Goal: Task Accomplishment & Management: Manage account settings

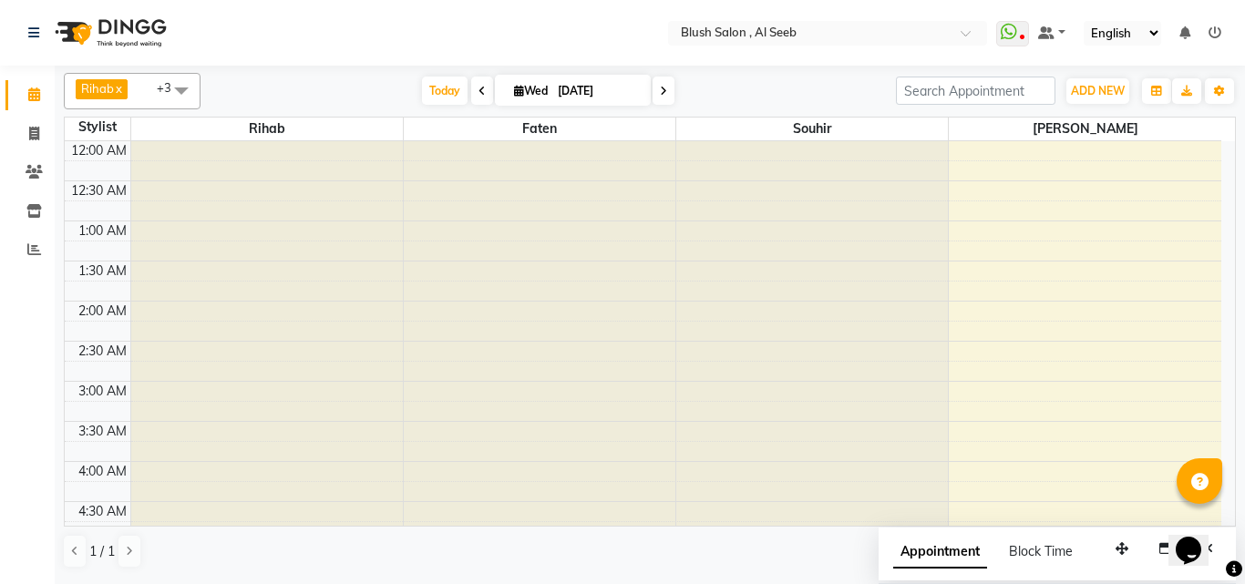
scroll to position [1284, 0]
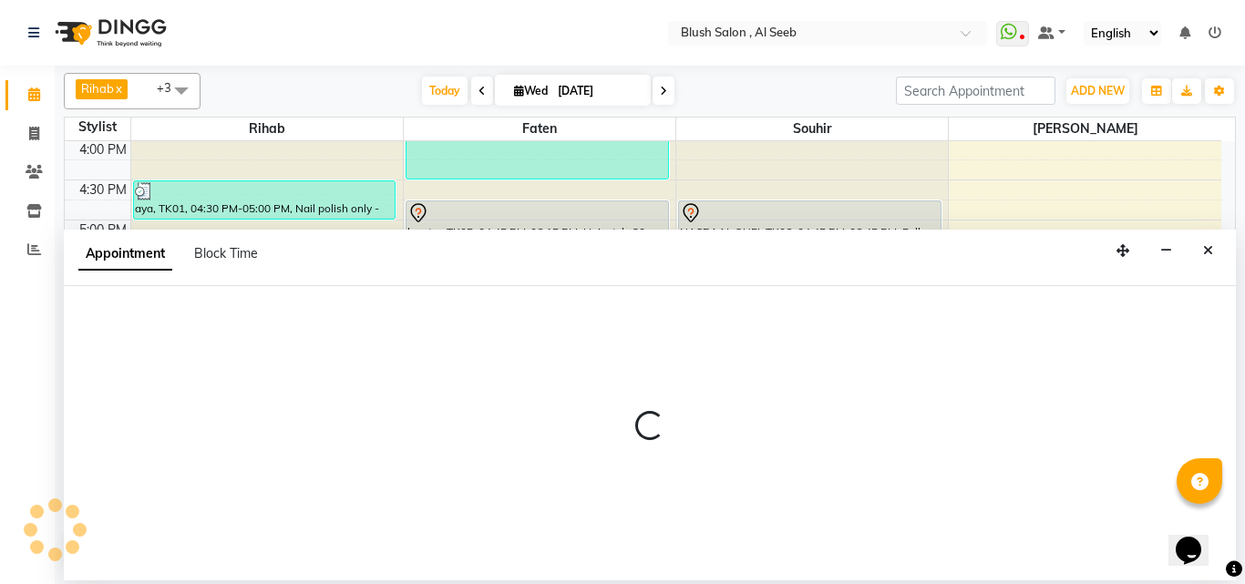
select select "38037"
select select "tentative"
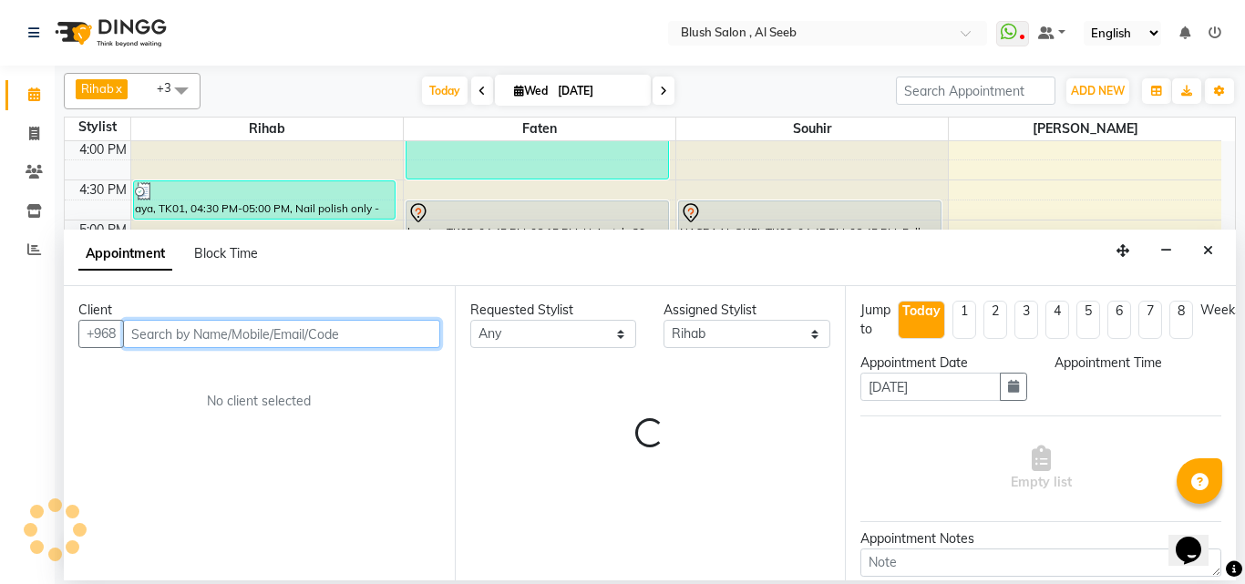
select select "1080"
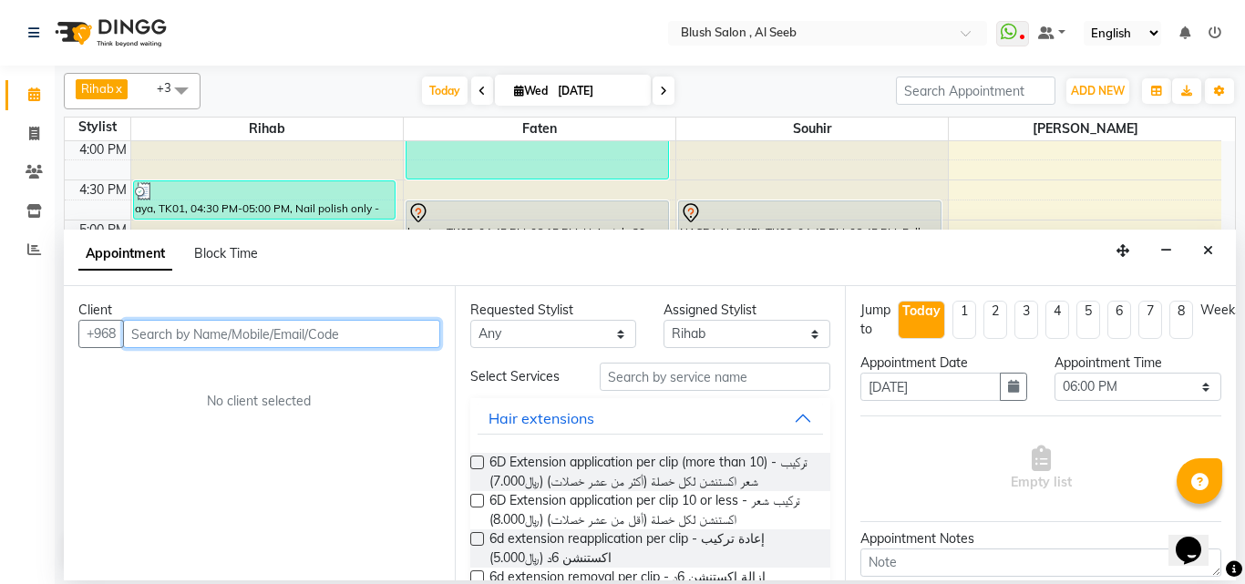
click at [236, 348] on input "text" at bounding box center [281, 334] width 317 height 28
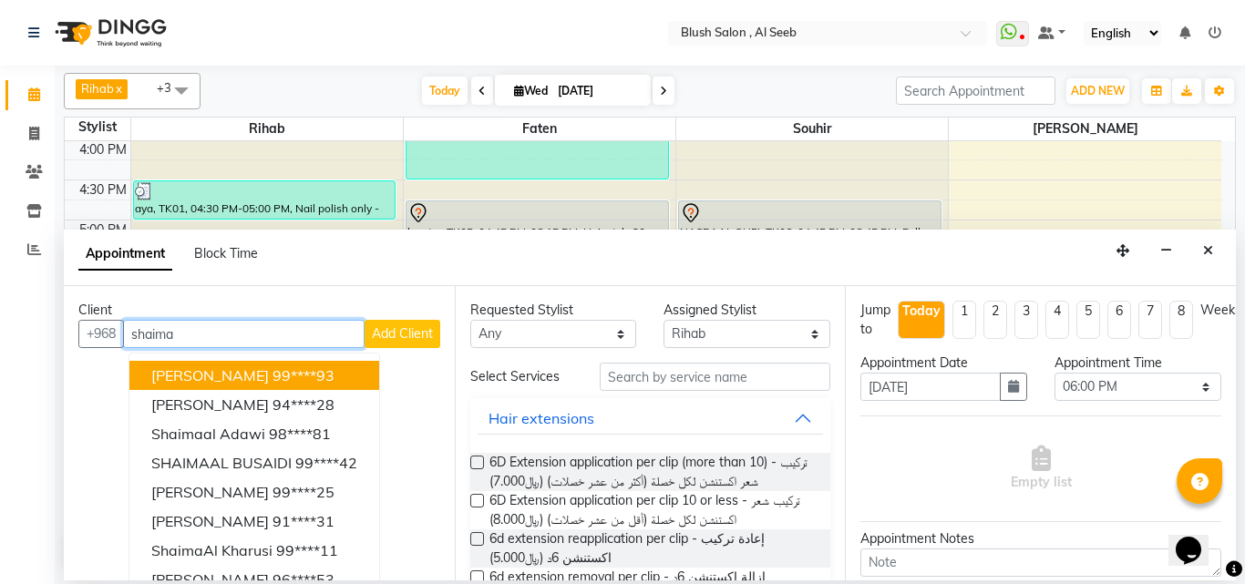
click at [254, 378] on span "[PERSON_NAME]" at bounding box center [210, 375] width 118 height 18
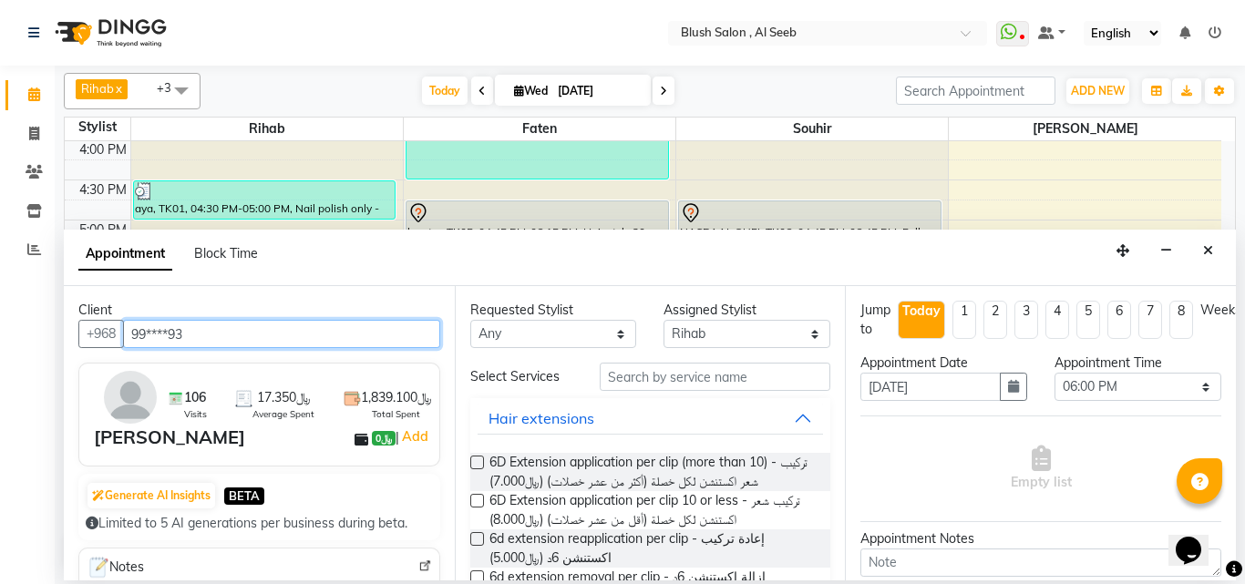
type input "99****93"
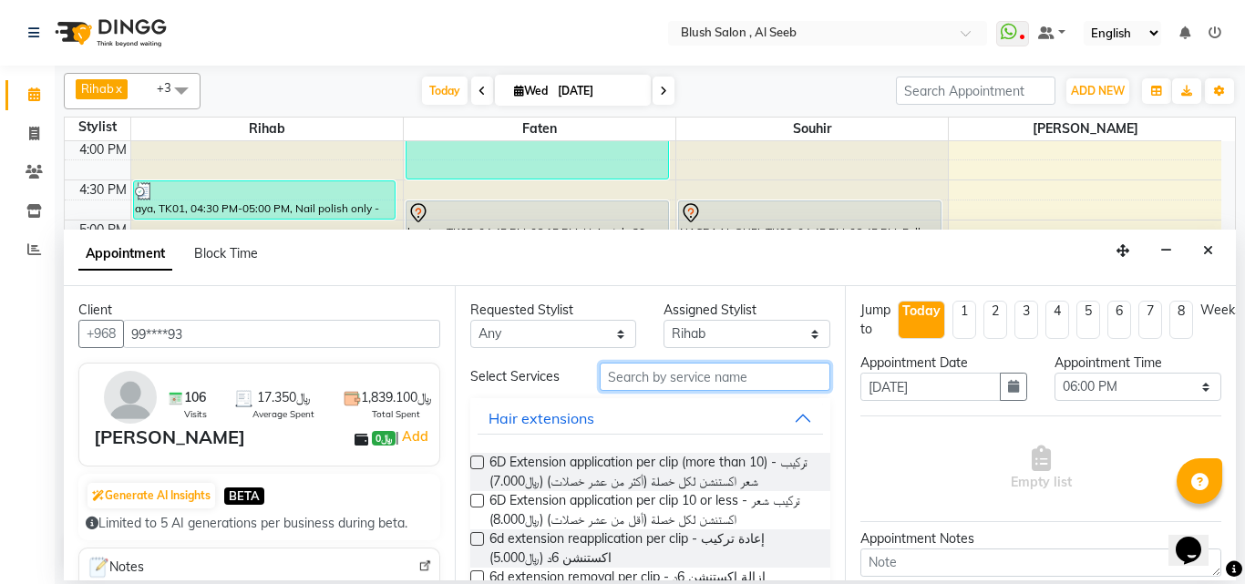
click at [662, 386] on input "text" at bounding box center [715, 377] width 231 height 28
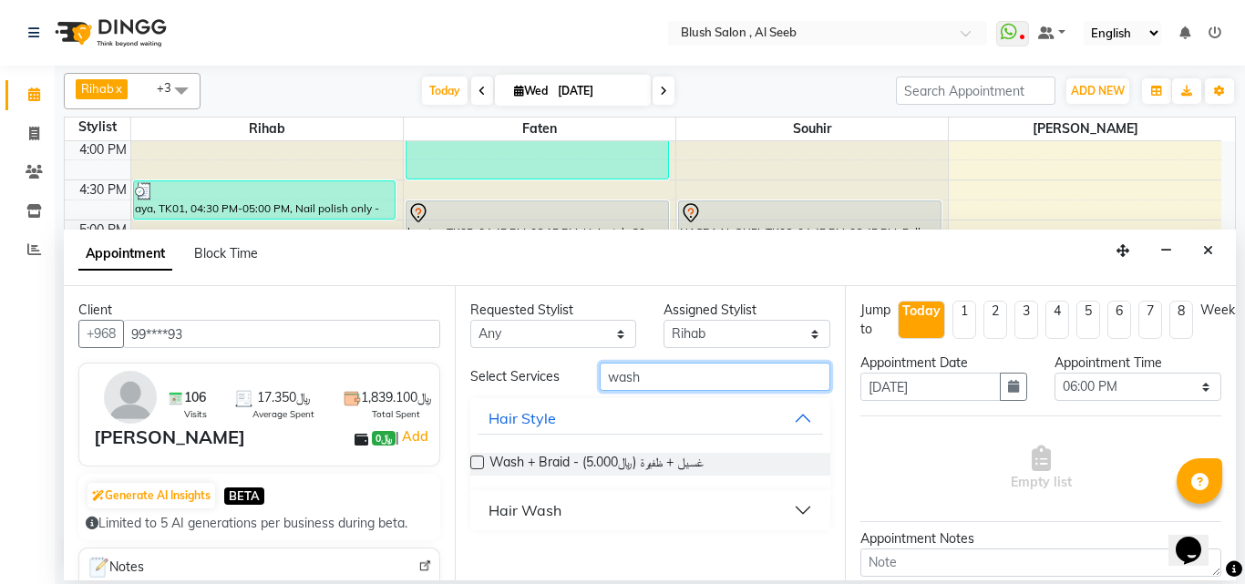
type input "wash"
click at [797, 527] on button "Hair Wash" at bounding box center [651, 510] width 346 height 33
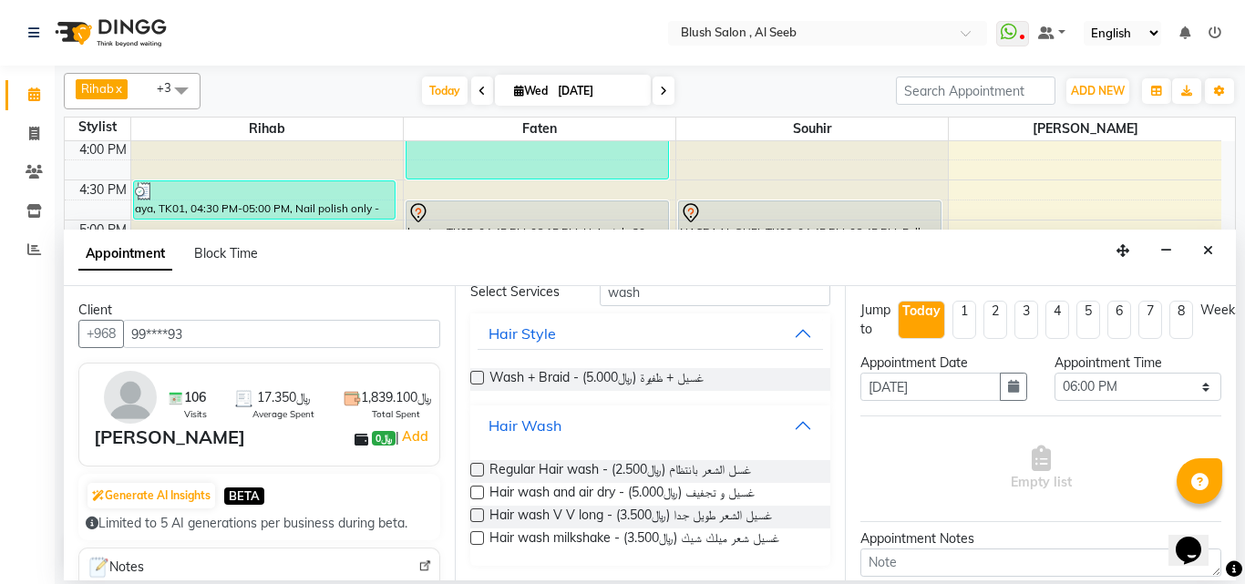
scroll to position [104, 0]
click at [745, 540] on span "Hair wash milkshake - غسيل شعر ميلك شيك (﷼3.500)" at bounding box center [634, 540] width 290 height 23
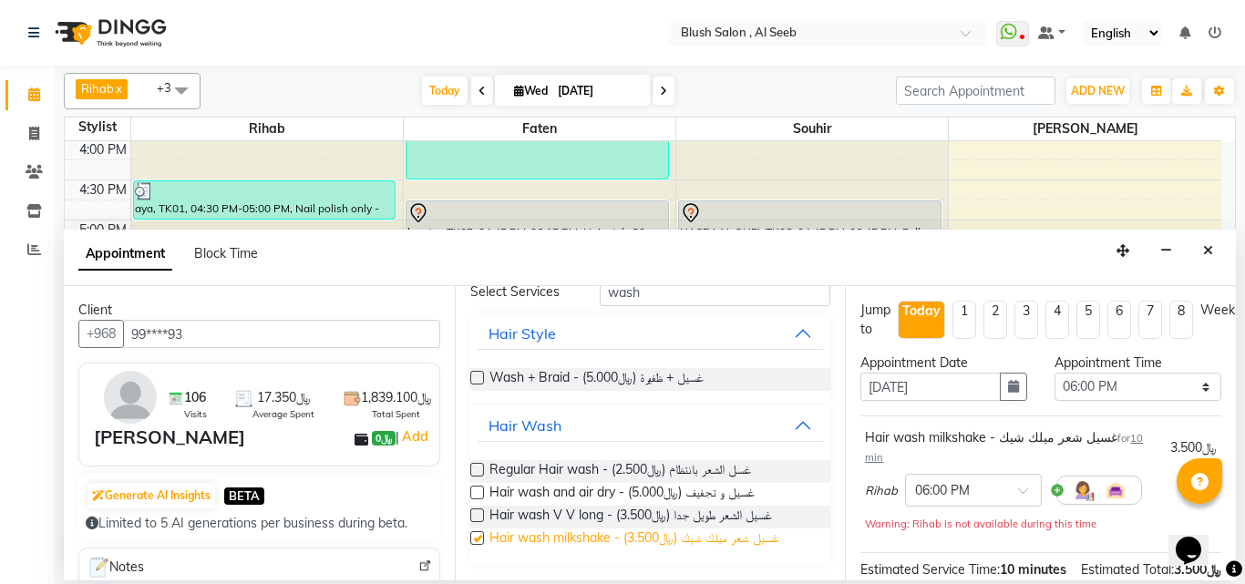
checkbox input "false"
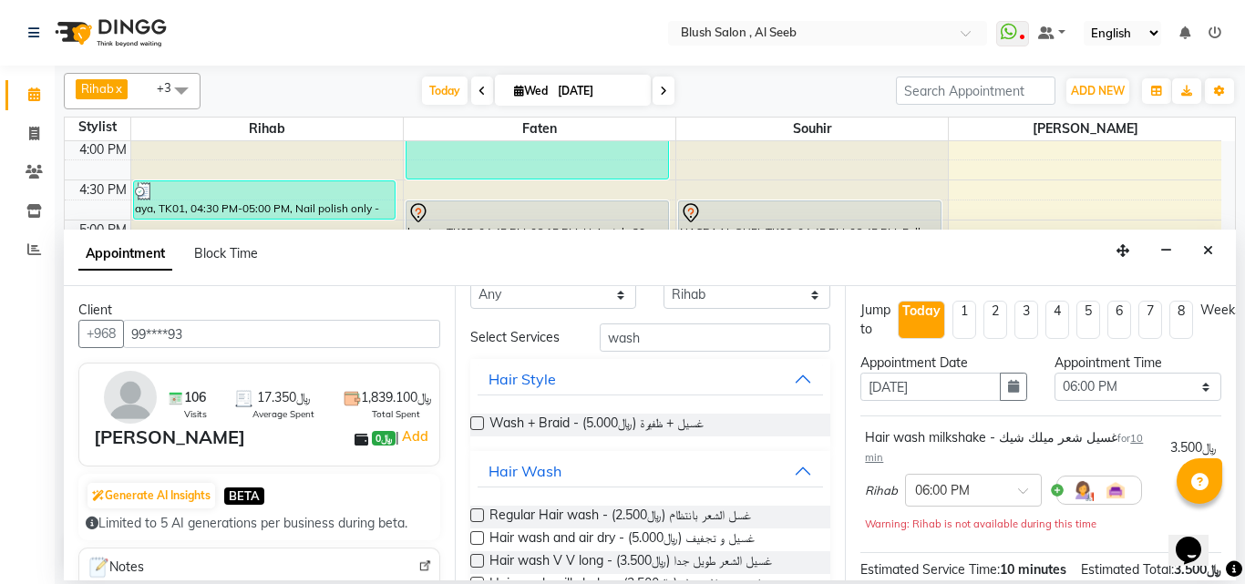
scroll to position [0, 0]
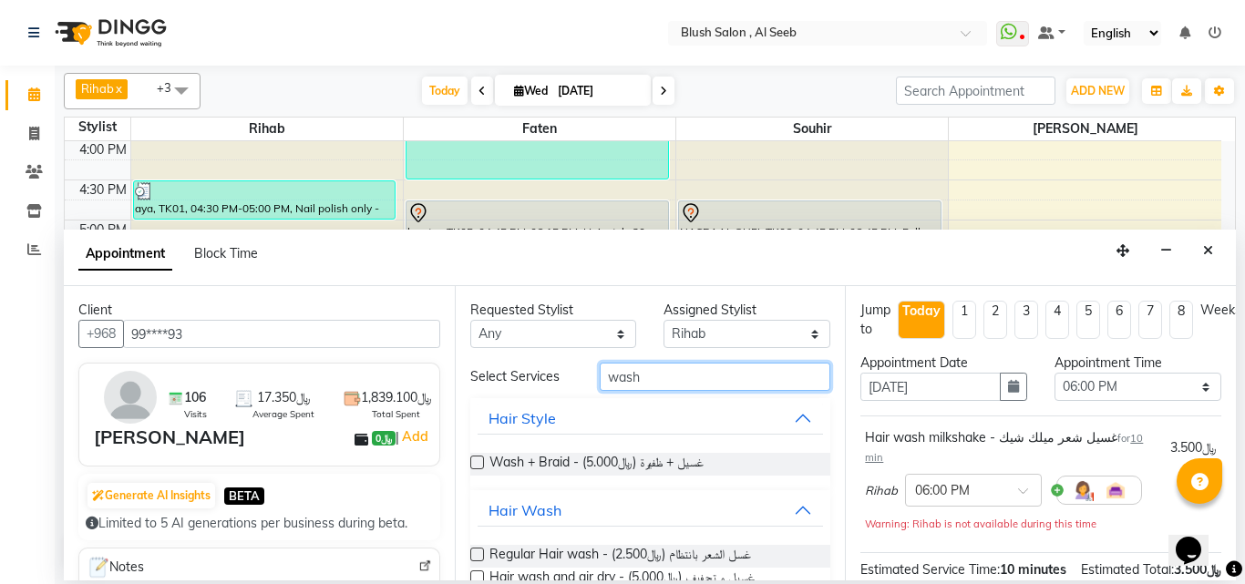
click at [681, 387] on input "wash" at bounding box center [715, 377] width 231 height 28
type input "w"
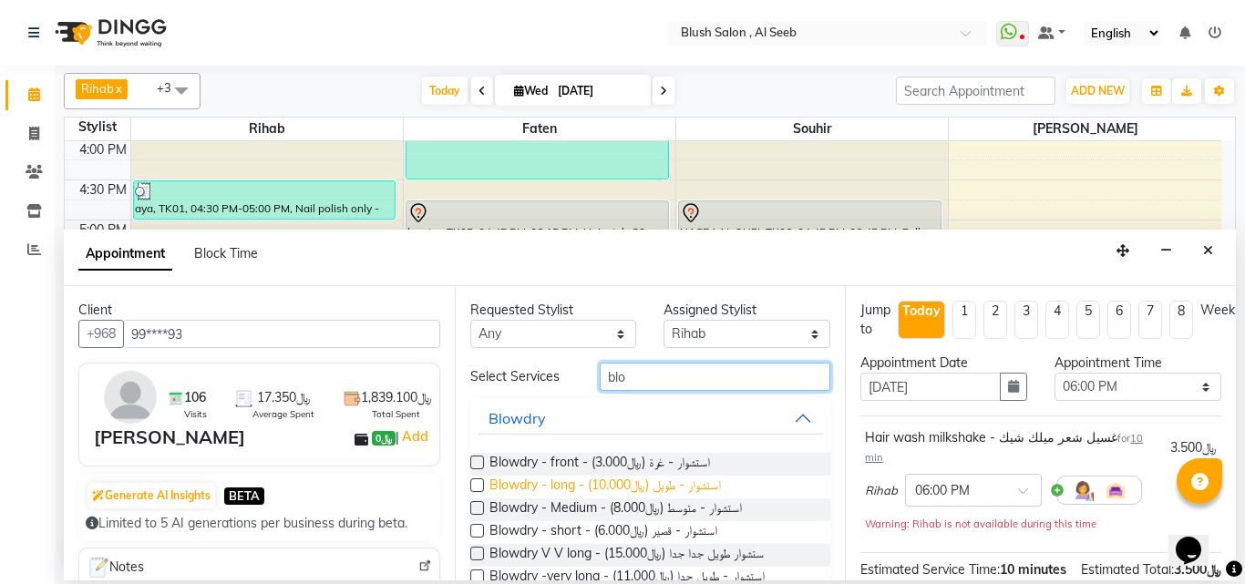
type input "blo"
click at [669, 499] on span "Blowdry - long - استشوار - طويل (﷼10.000)" at bounding box center [604, 487] width 231 height 23
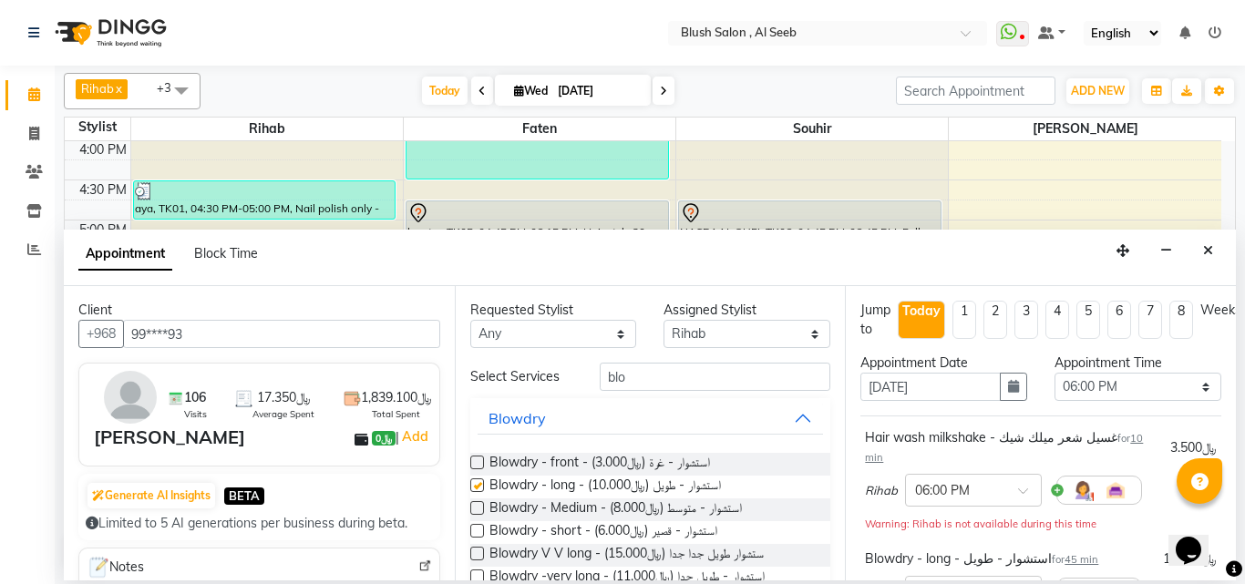
checkbox input "false"
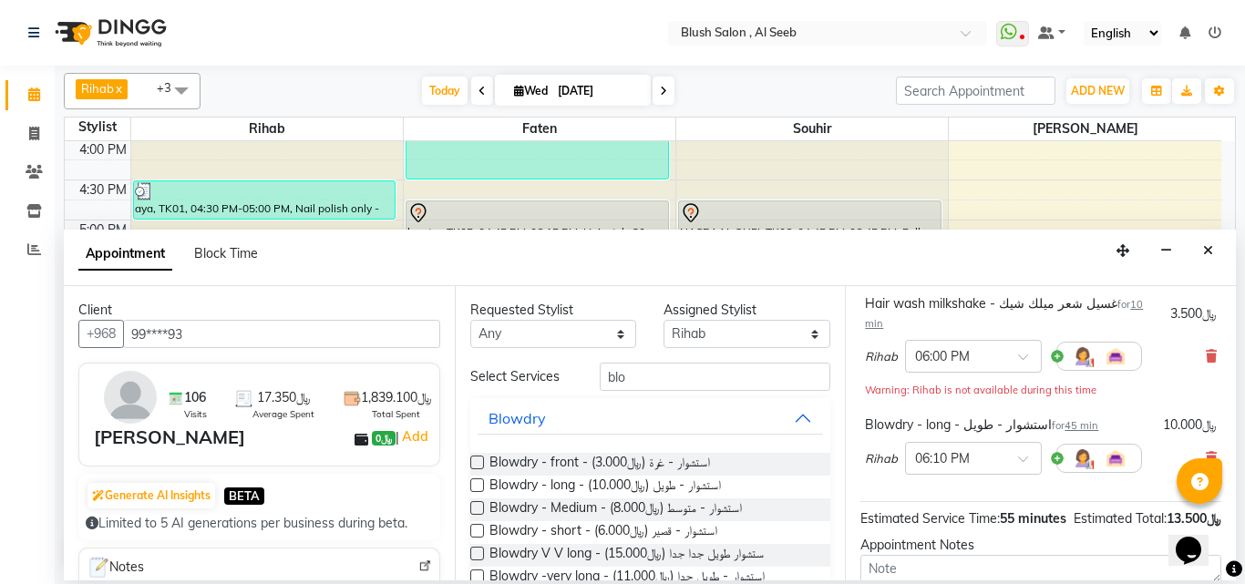
scroll to position [340, 0]
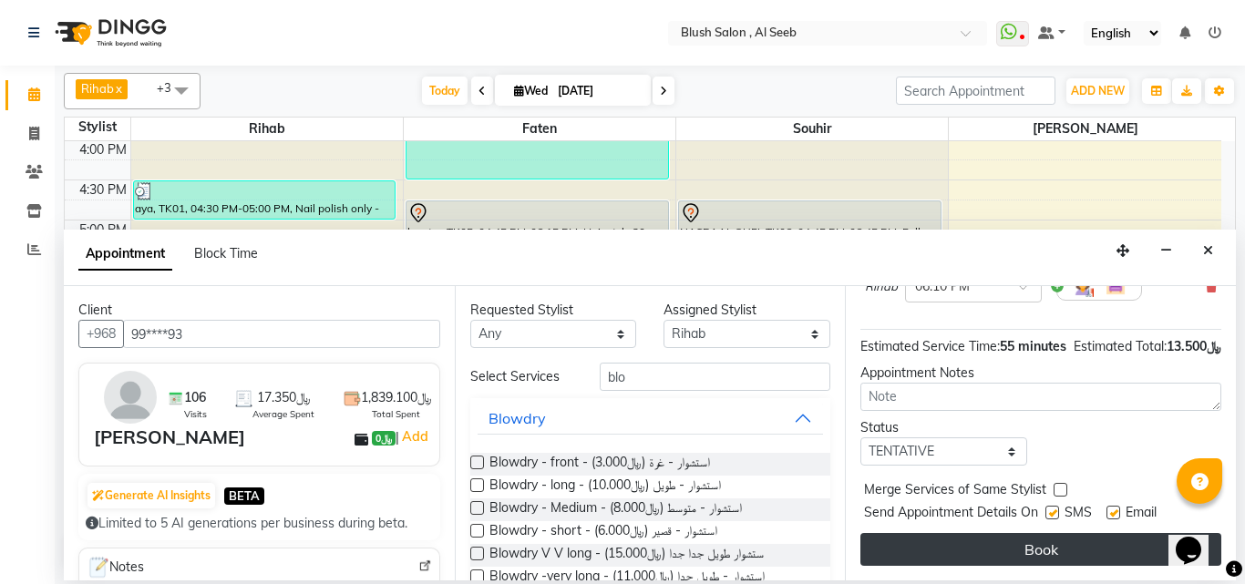
click at [995, 534] on button "Book" at bounding box center [1040, 549] width 361 height 33
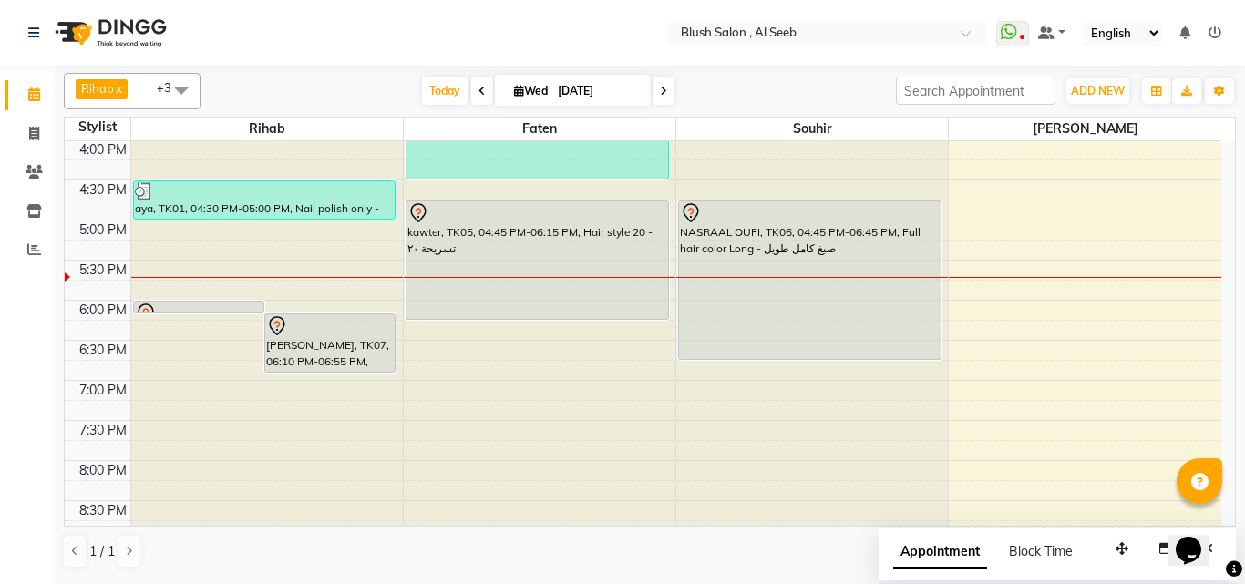
click at [572, 95] on input "[DATE]" at bounding box center [597, 90] width 91 height 27
select select "9"
select select "2025"
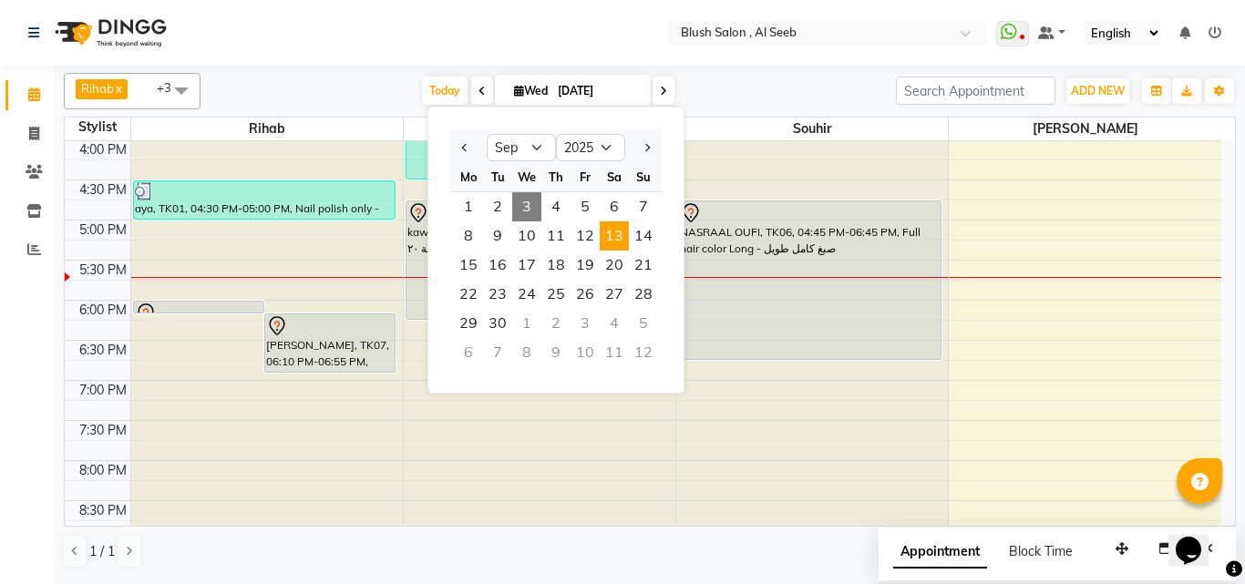
click at [622, 241] on span "13" at bounding box center [614, 235] width 29 height 29
type input "[DATE]"
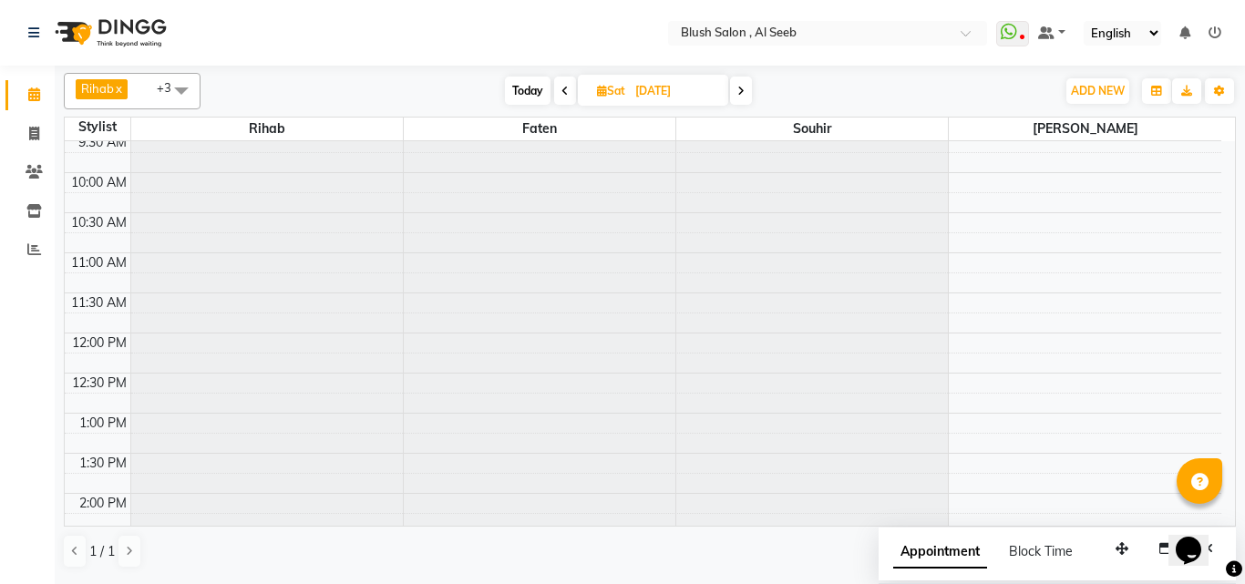
scroll to position [726, 0]
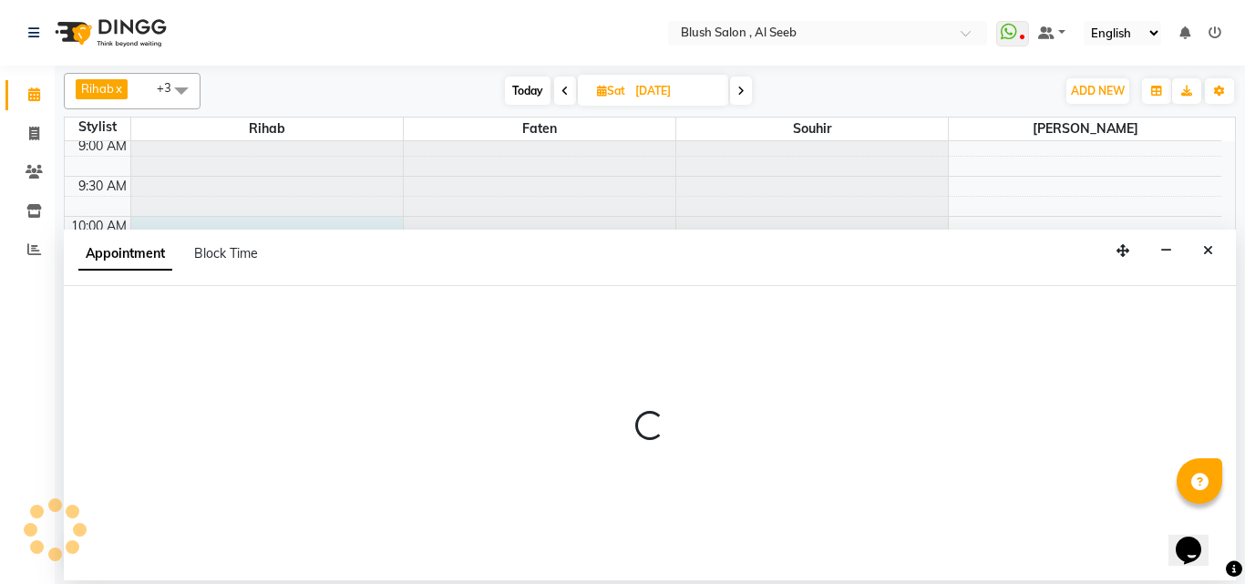
select select "38037"
select select "600"
select select "tentative"
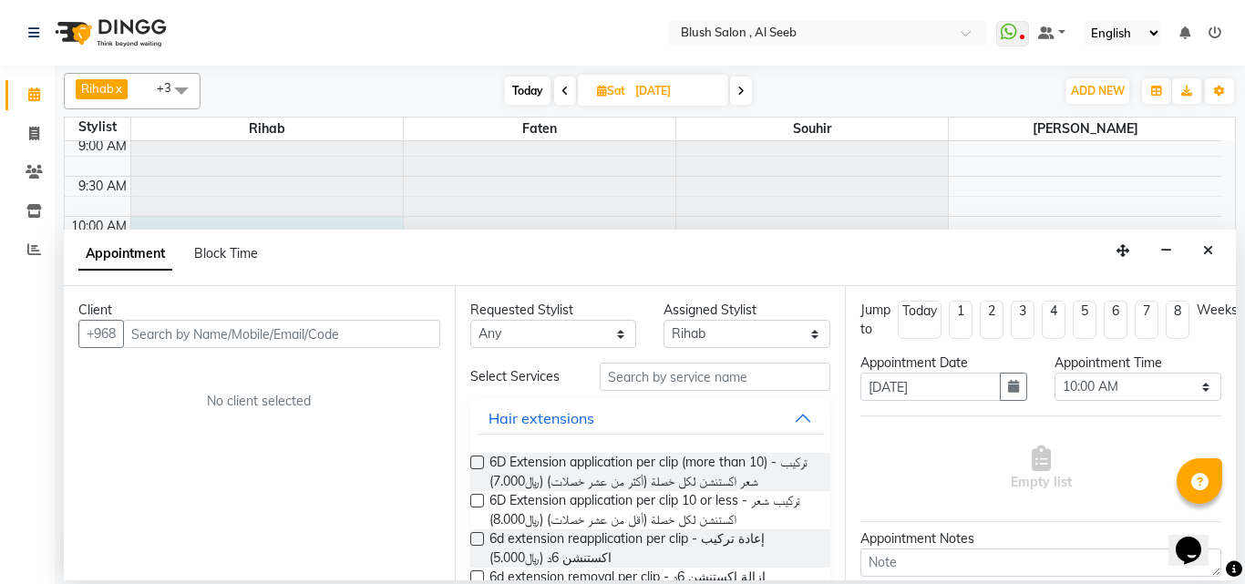
drag, startPoint x: 228, startPoint y: 339, endPoint x: 237, endPoint y: 344, distance: 10.6
click at [228, 341] on input "text" at bounding box center [281, 334] width 317 height 28
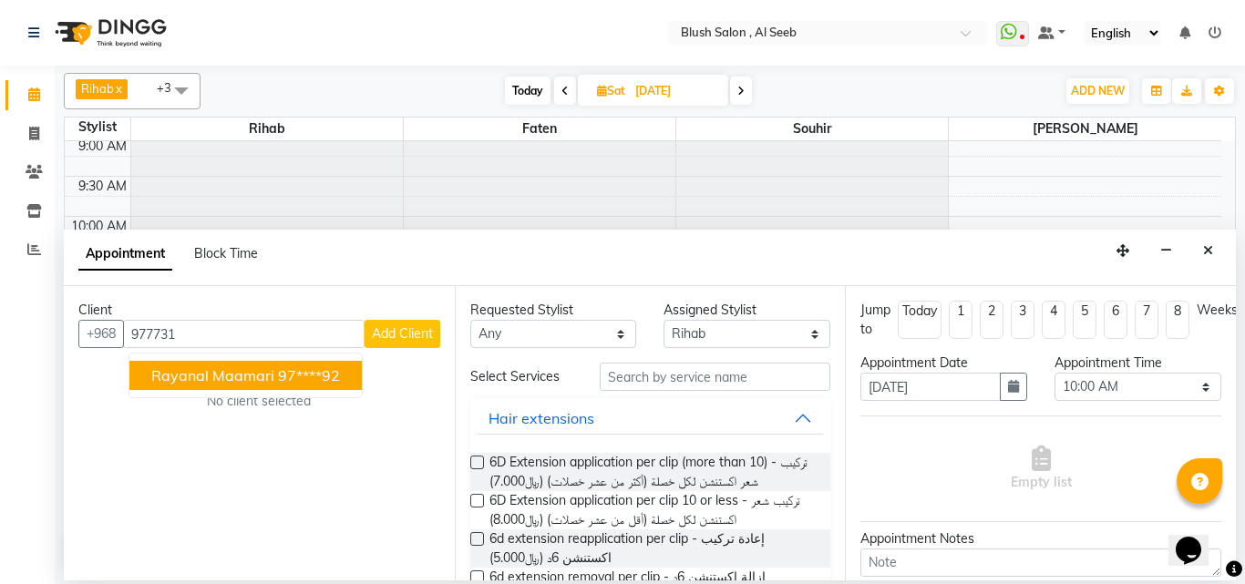
click at [243, 378] on span "rayanal maamari" at bounding box center [212, 375] width 123 height 18
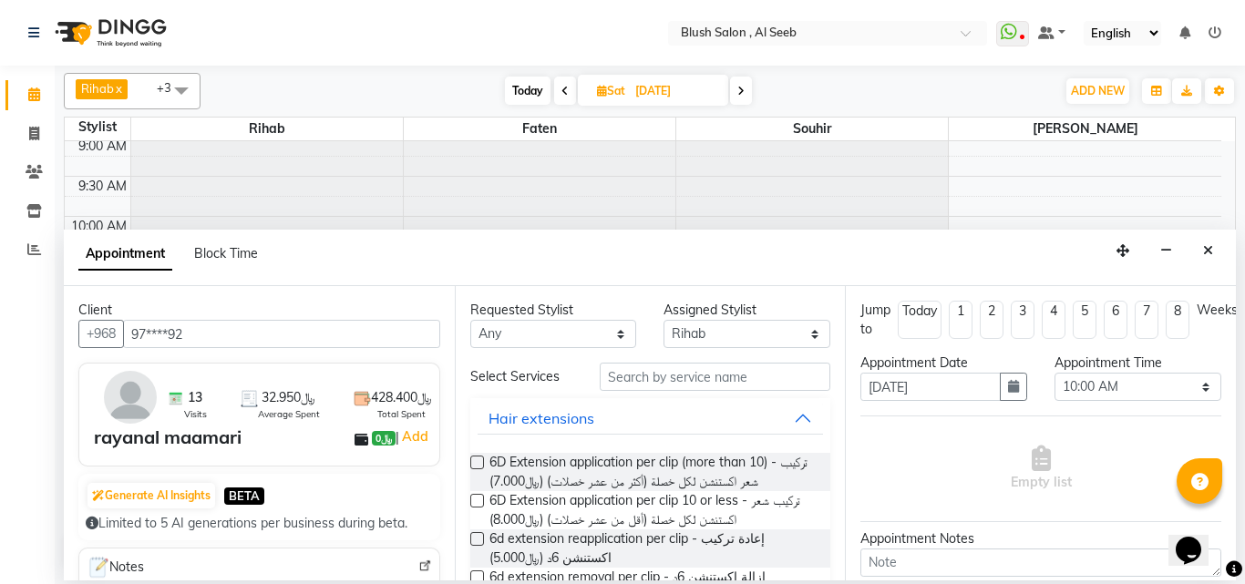
type input "97****92"
click at [644, 391] on input "text" at bounding box center [715, 377] width 231 height 28
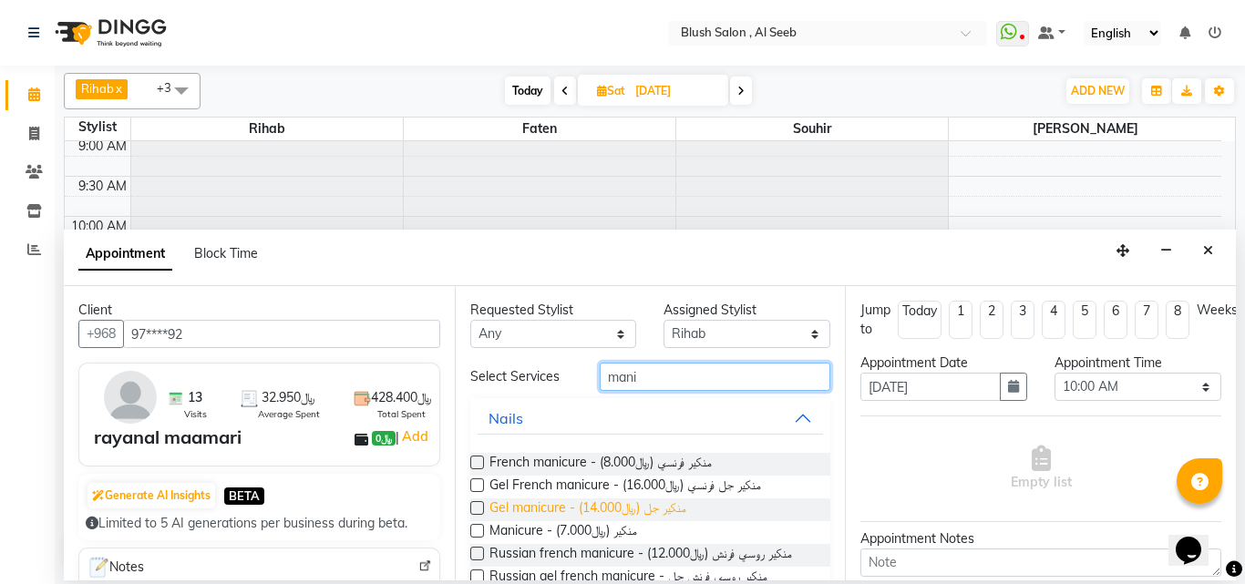
type input "mani"
click at [671, 521] on span "Gel manicure - منكير جل (﷼14.000)" at bounding box center [587, 510] width 197 height 23
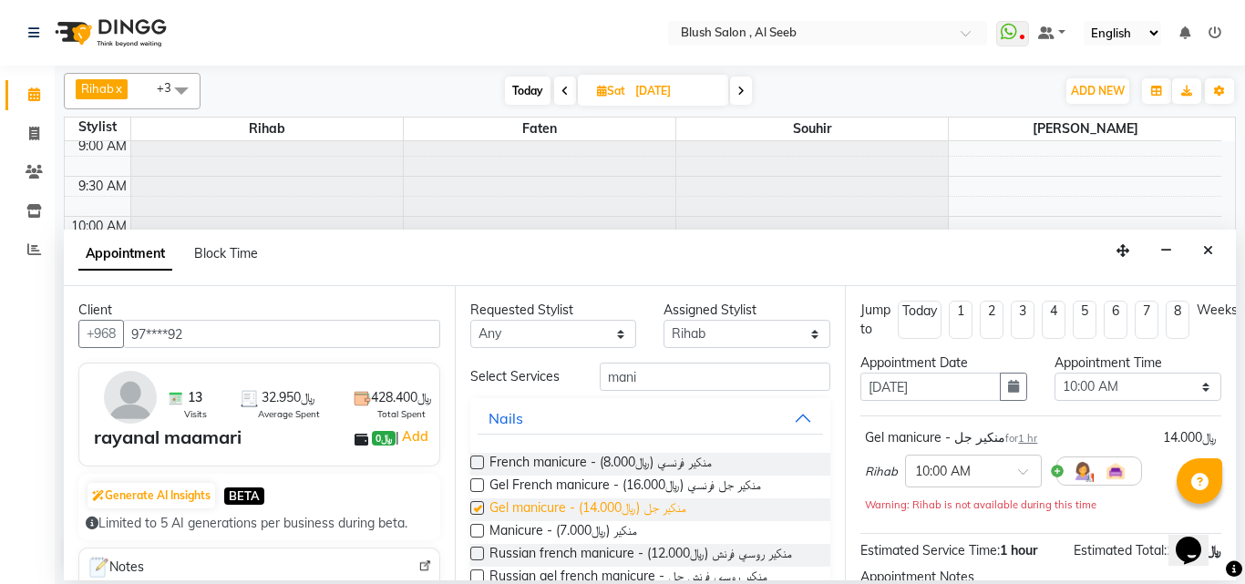
checkbox input "false"
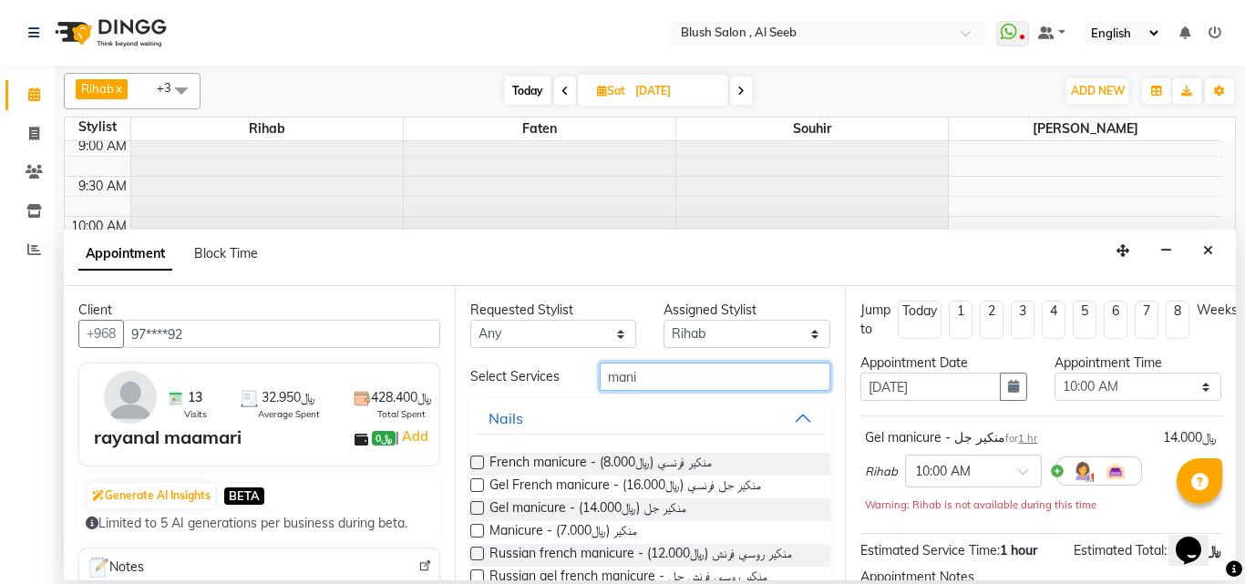
click at [670, 388] on input "mani" at bounding box center [715, 377] width 231 height 28
type input "m"
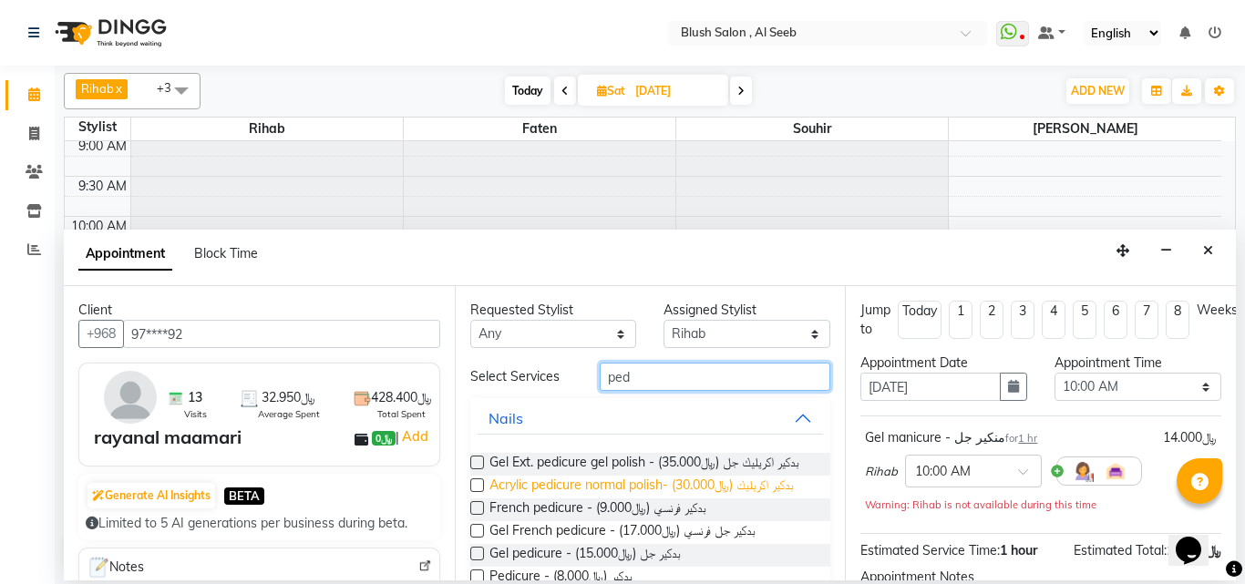
scroll to position [91, 0]
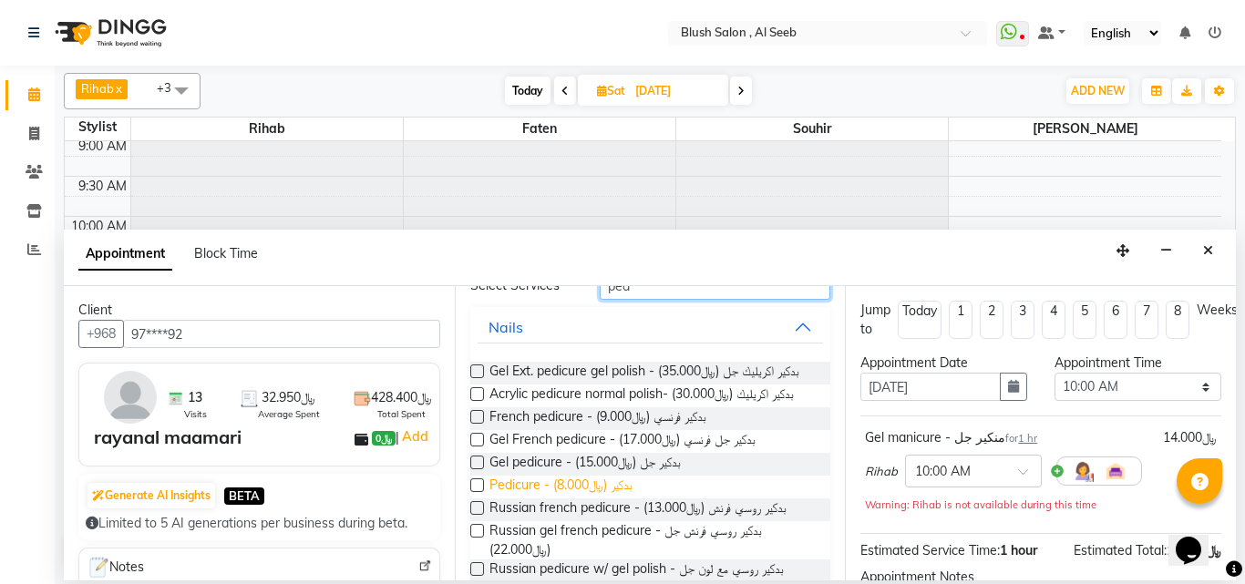
type input "ped"
click at [604, 499] on span "Pedicure - بدكير (﷼8.000)" at bounding box center [560, 487] width 143 height 23
checkbox input "false"
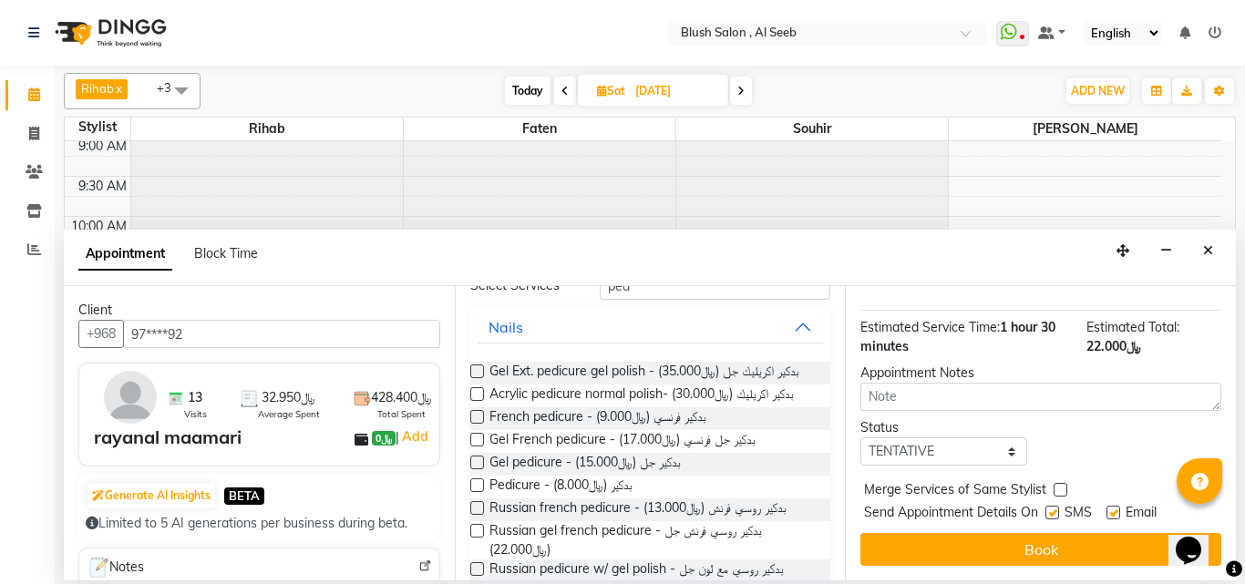
scroll to position [340, 0]
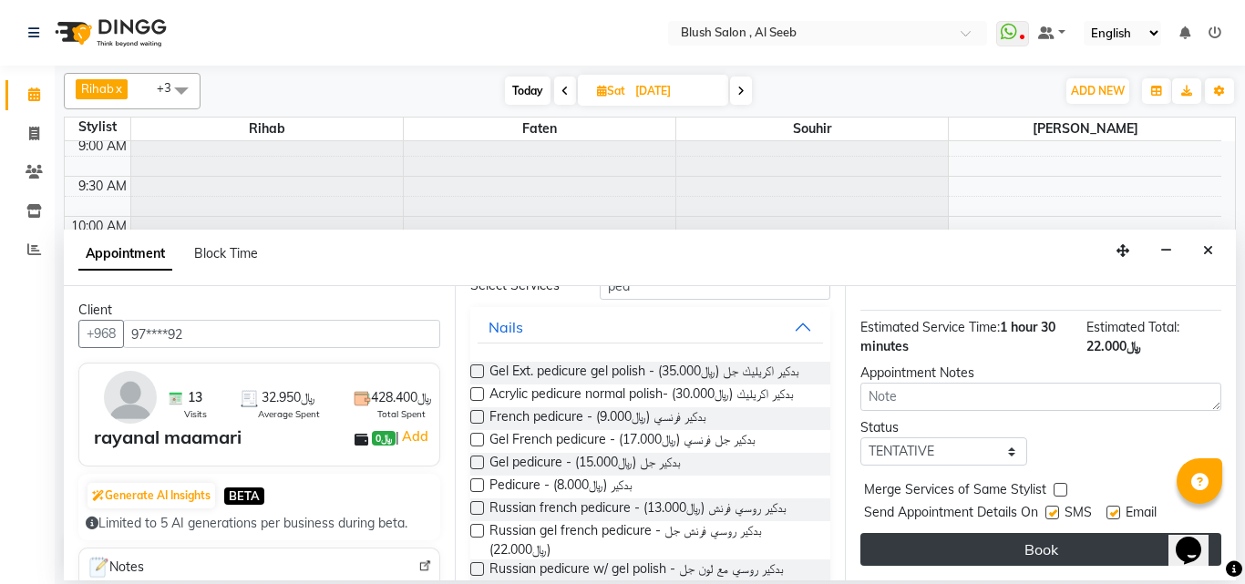
click at [974, 537] on button "Book" at bounding box center [1040, 549] width 361 height 33
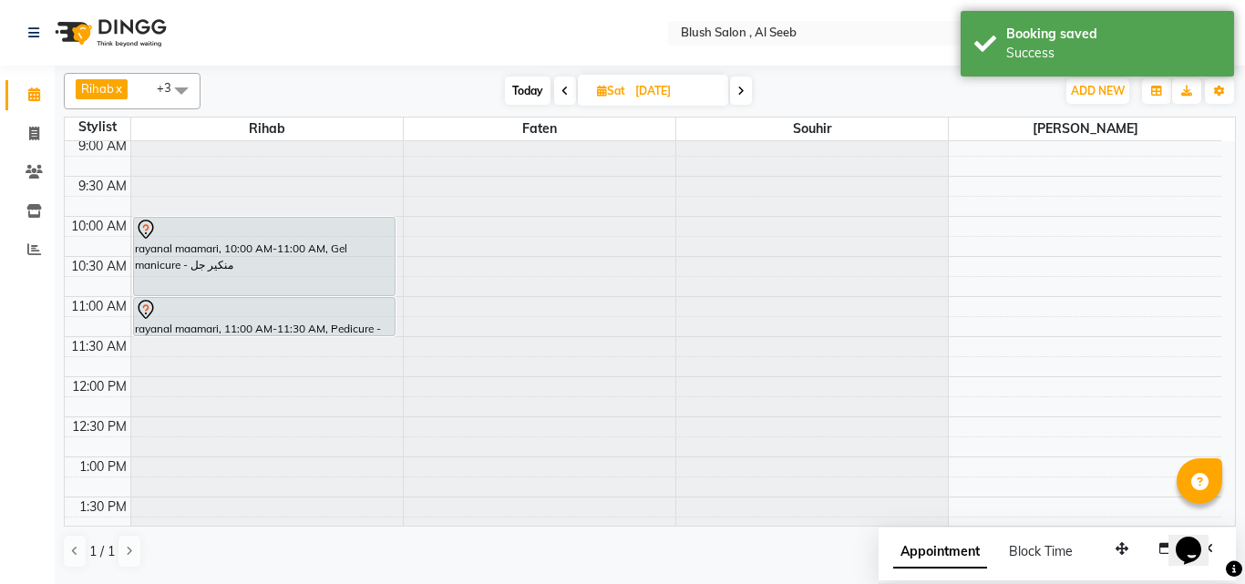
click at [532, 98] on span "Today" at bounding box center [528, 91] width 46 height 28
type input "[DATE]"
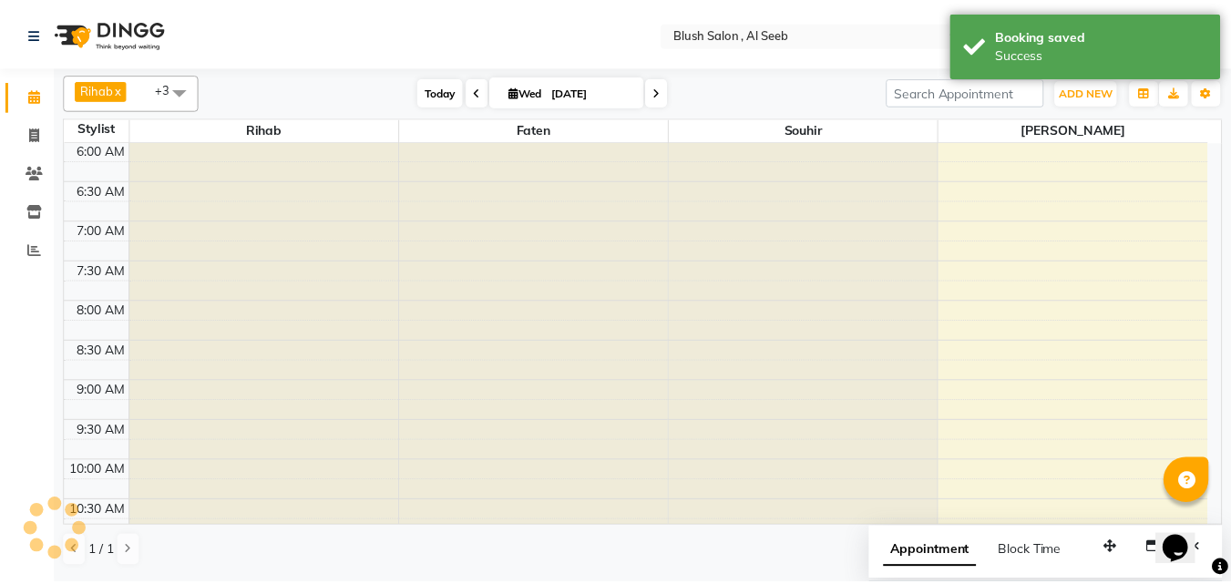
scroll to position [1364, 0]
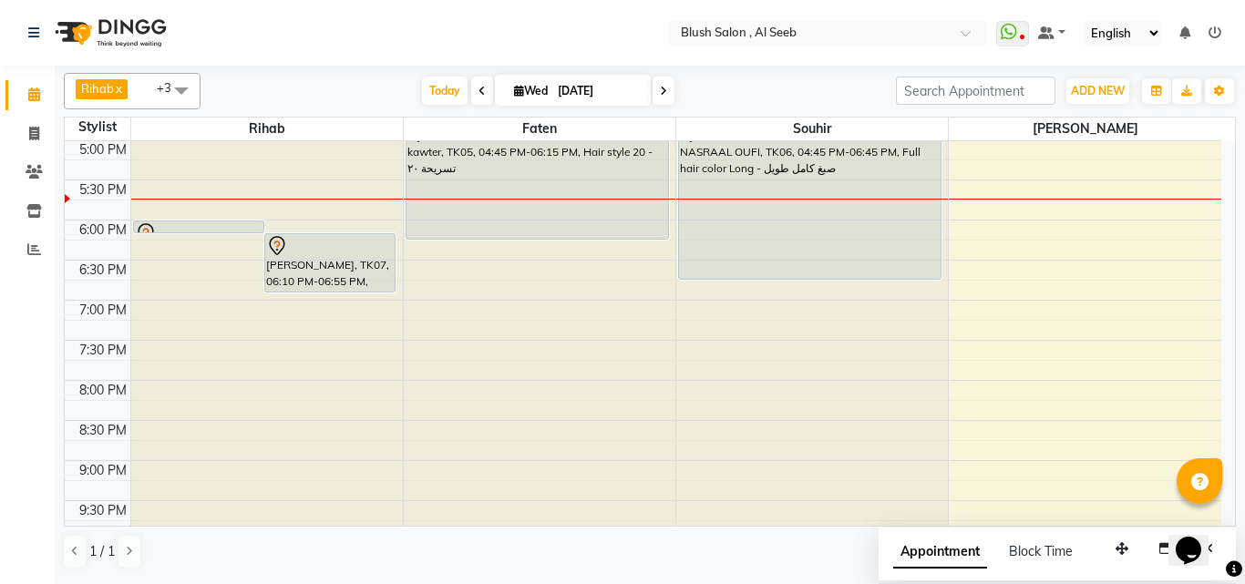
click at [859, 221] on div "NASRAAL OUFI, TK06, 04:45 PM-06:45 PM, Full hair color Long - صبغ كامل طويل" at bounding box center [810, 200] width 262 height 158
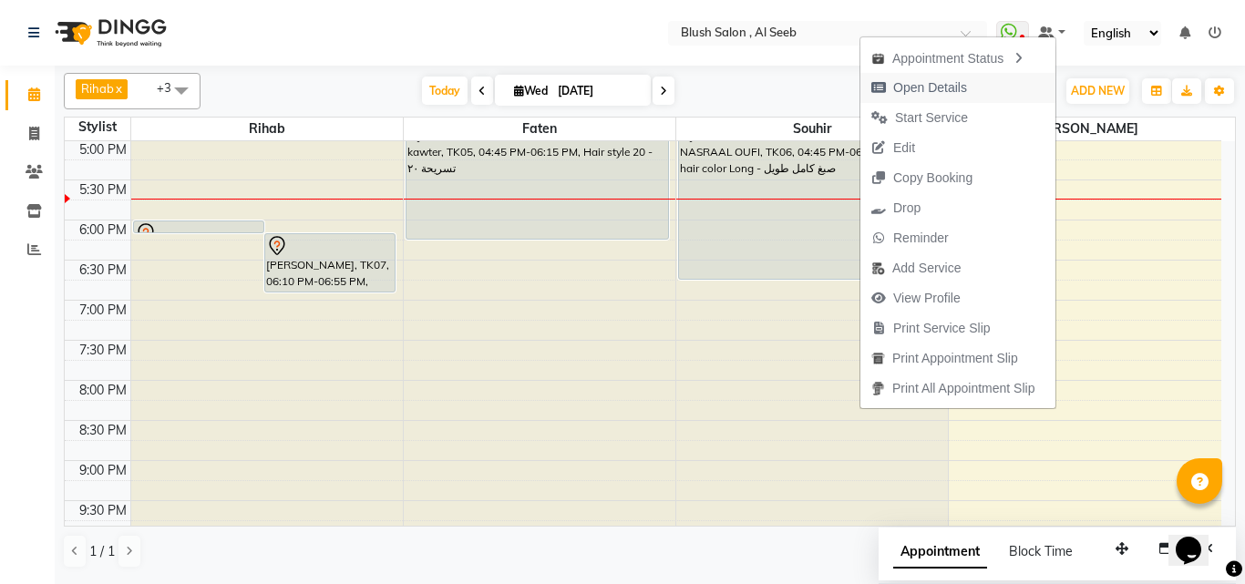
click at [921, 87] on span "Open Details" at bounding box center [930, 87] width 74 height 19
select select "7"
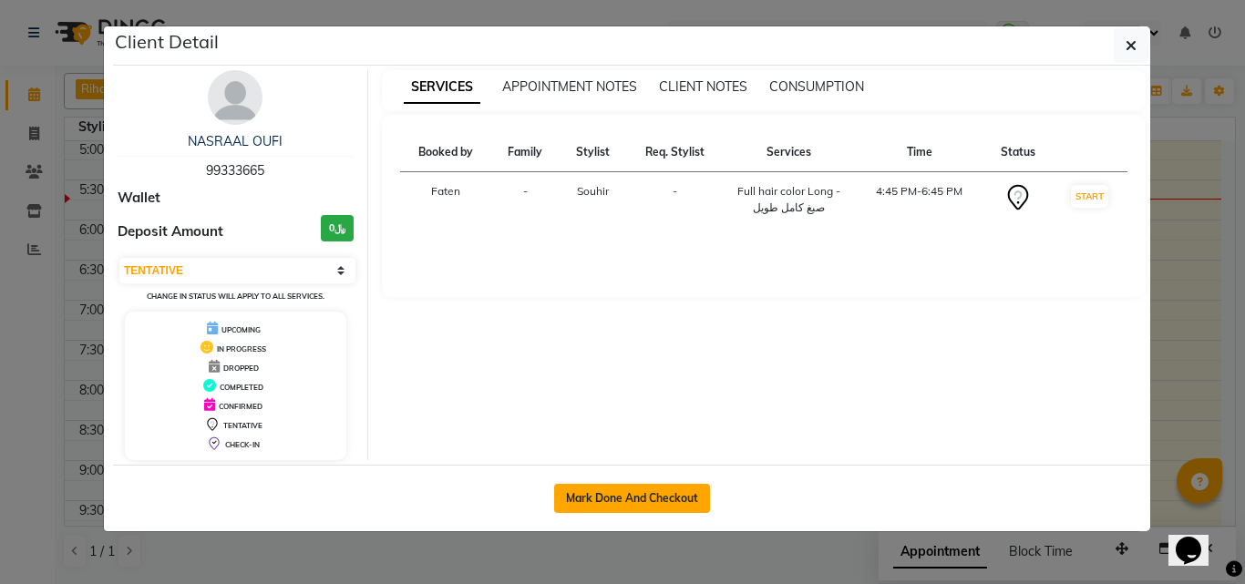
click at [599, 507] on button "Mark Done And Checkout" at bounding box center [632, 498] width 156 height 29
select select "service"
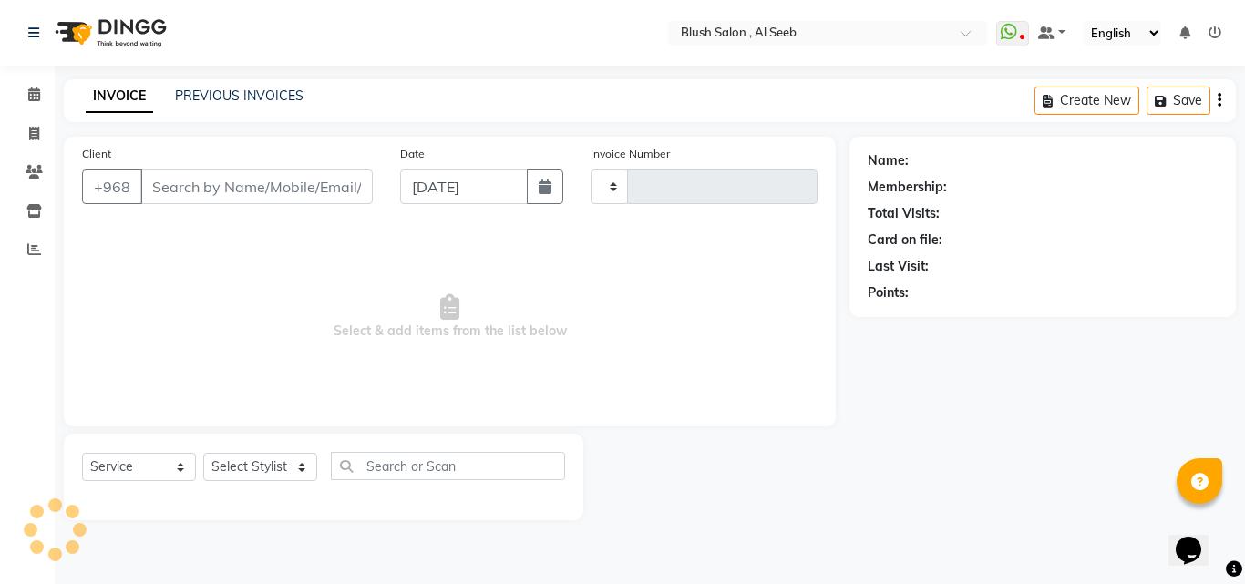
type input "0811"
select select "5589"
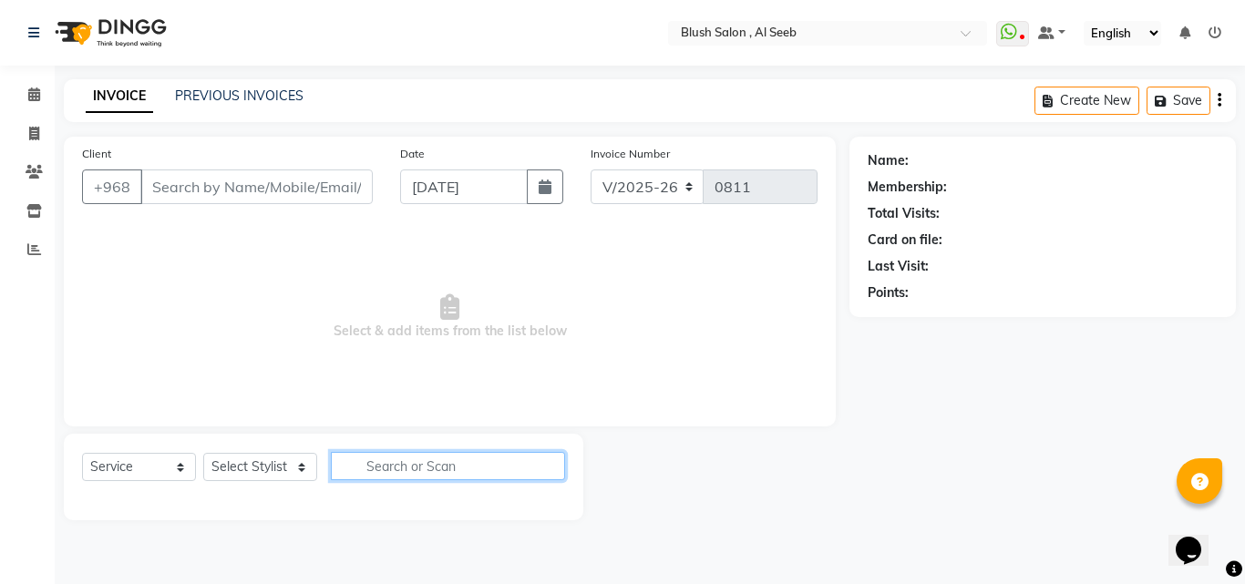
click at [479, 480] on input "text" at bounding box center [448, 466] width 234 height 28
type input "99****65"
select select "40671"
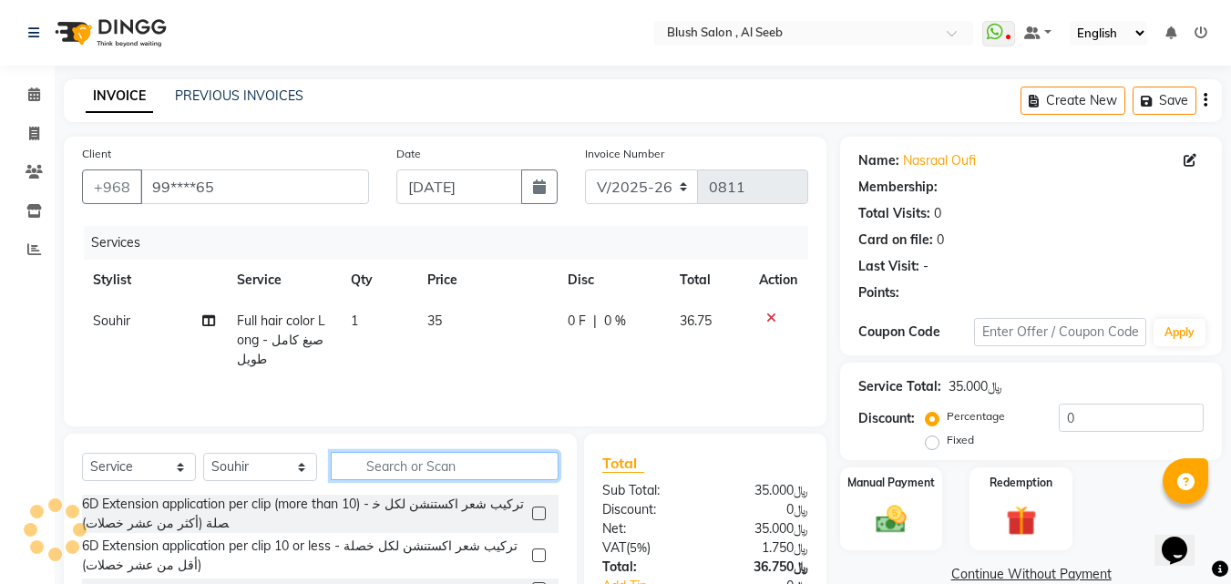
type input "f"
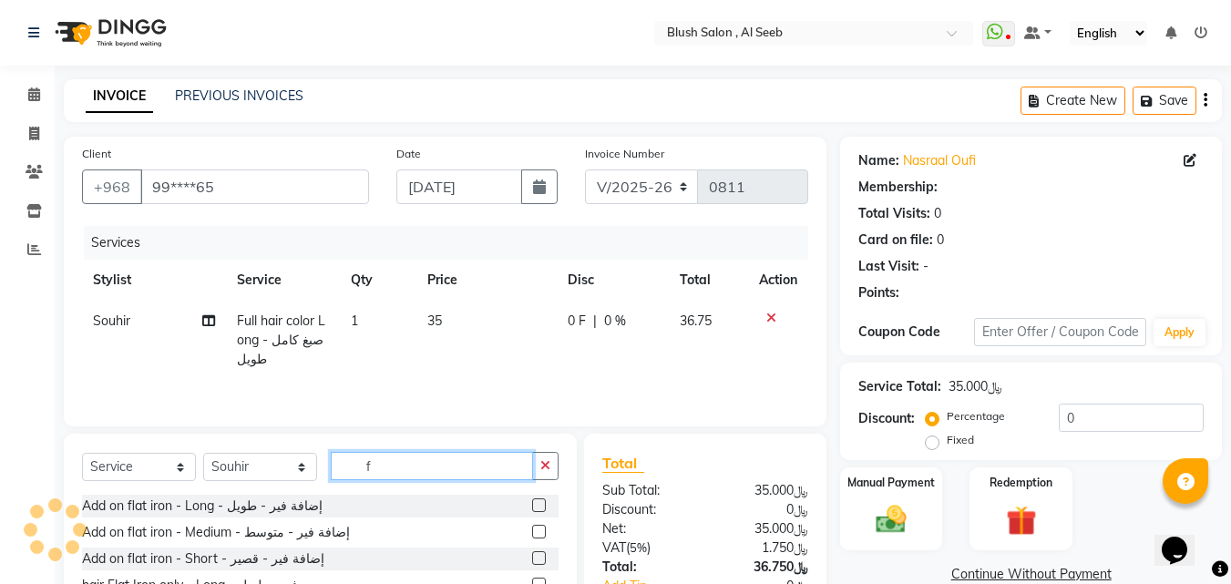
select select "1: Object"
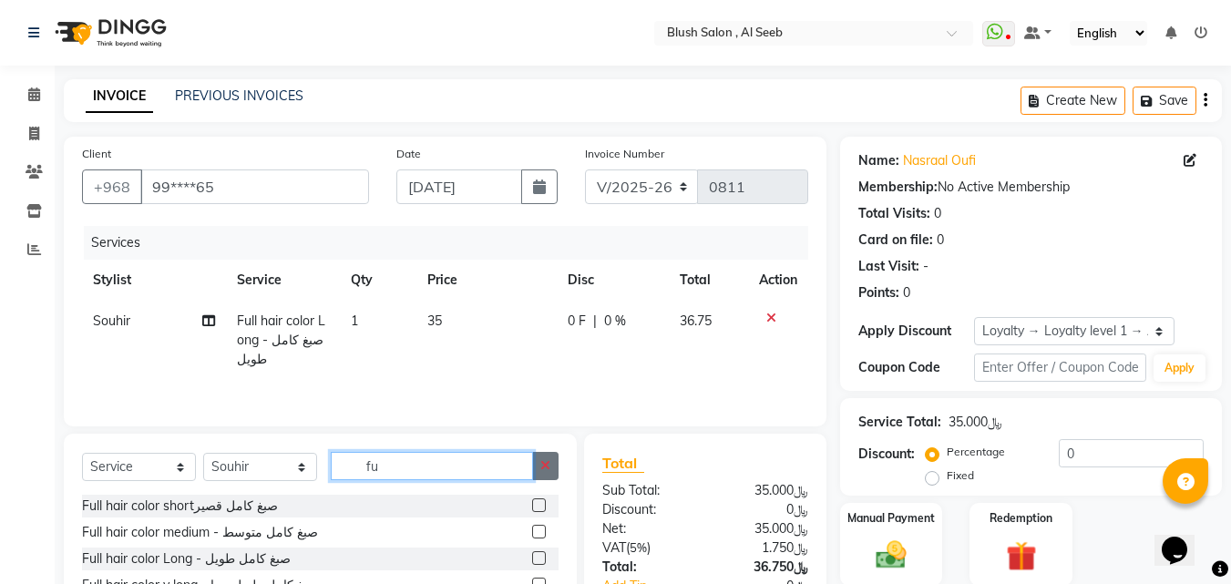
type input "fu"
click at [547, 480] on button "button" at bounding box center [545, 466] width 26 height 28
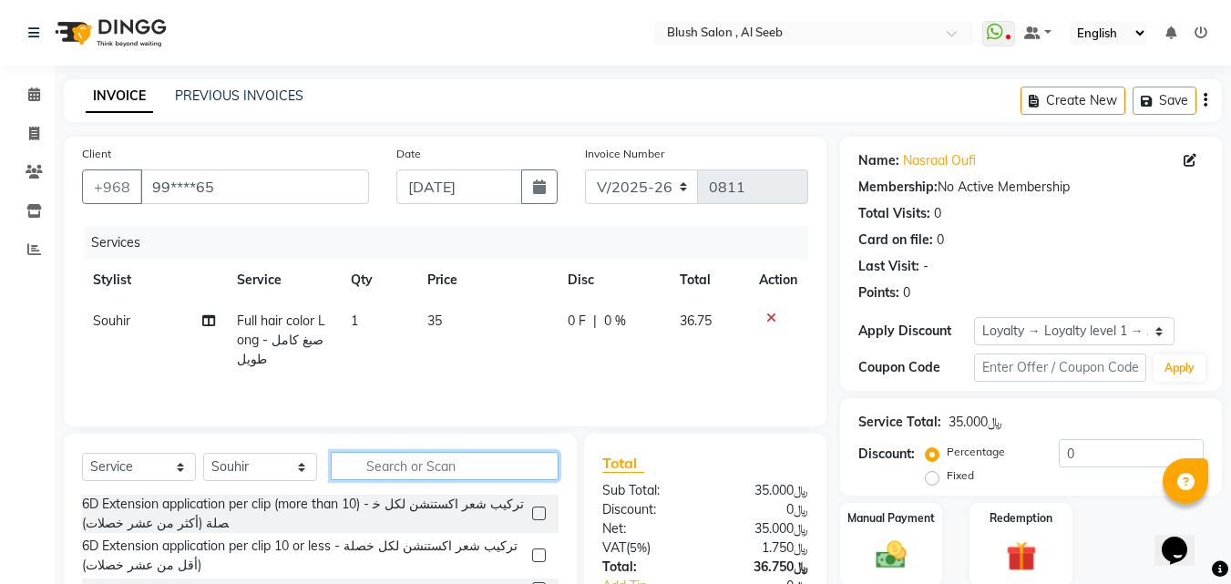
click at [402, 480] on input "text" at bounding box center [445, 466] width 228 height 28
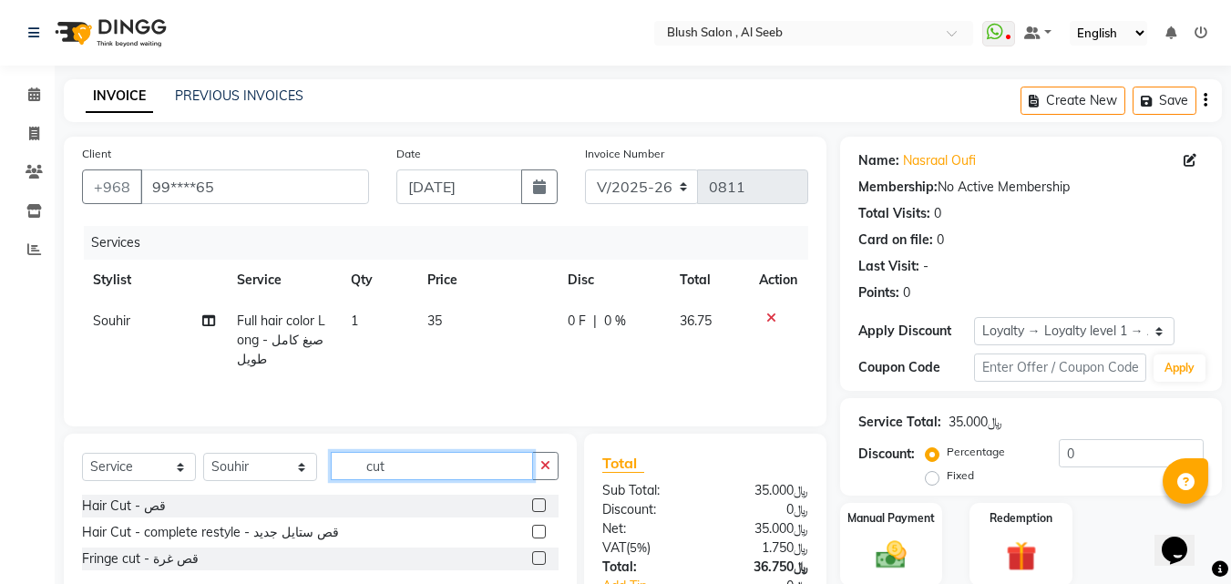
type input "cut"
click at [616, 331] on span "0 %" at bounding box center [615, 321] width 22 height 19
select select "40671"
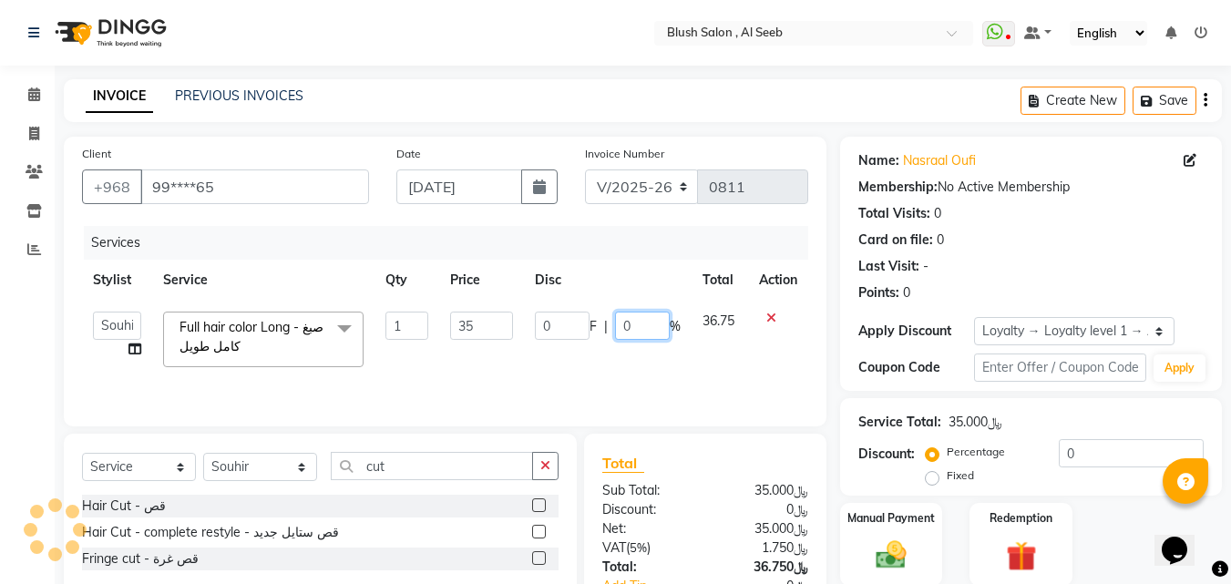
click at [632, 337] on input "0" at bounding box center [642, 326] width 55 height 28
click at [629, 340] on input "number" at bounding box center [642, 326] width 55 height 28
type input "25"
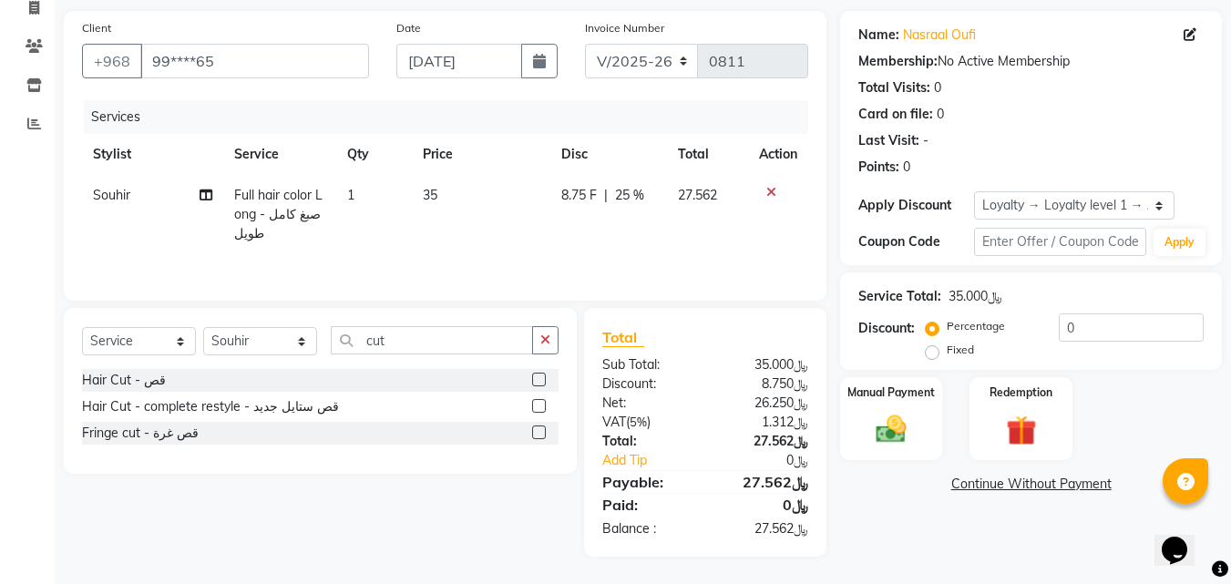
click at [536, 374] on label at bounding box center [539, 380] width 14 height 14
click at [536, 375] on input "checkbox" at bounding box center [538, 381] width 12 height 12
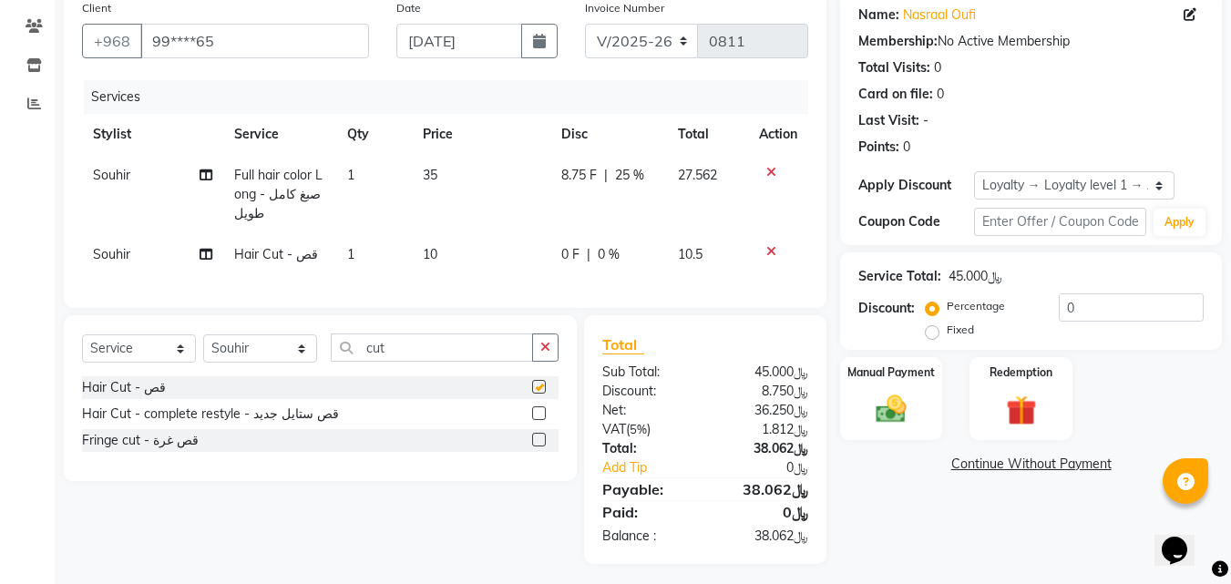
checkbox input "false"
click at [887, 421] on img at bounding box center [891, 409] width 51 height 36
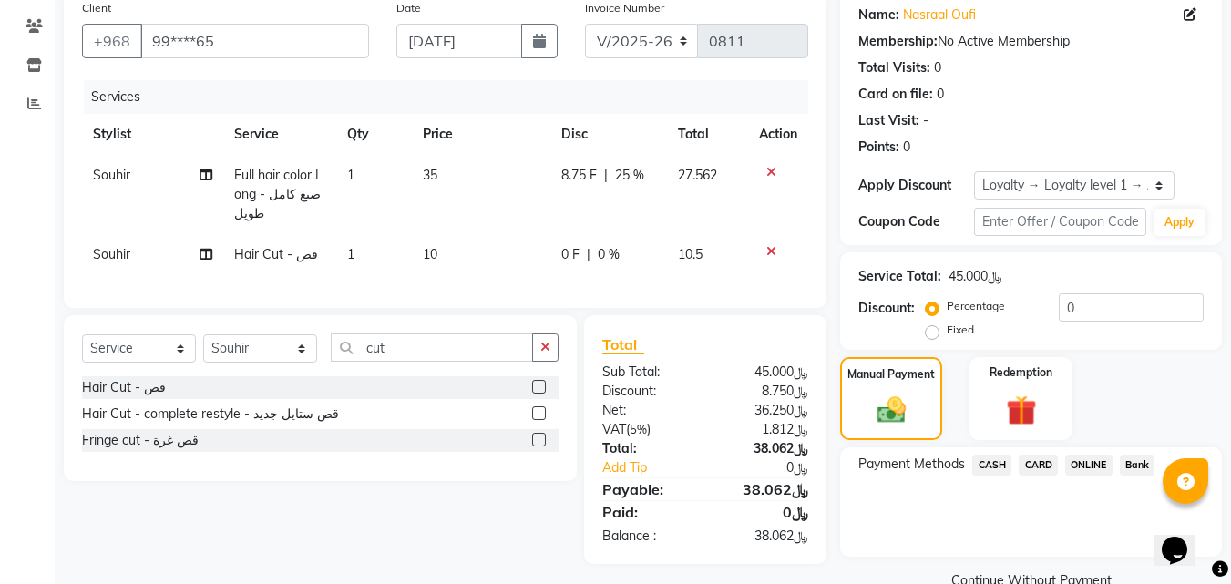
click at [1039, 476] on span "CARD" at bounding box center [1038, 465] width 39 height 21
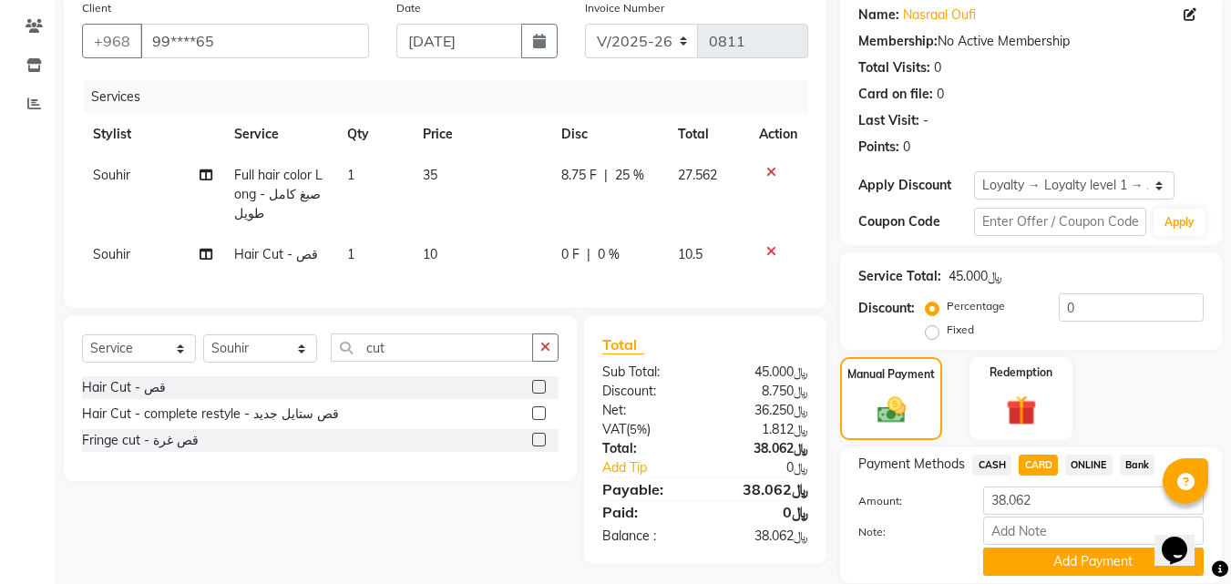
scroll to position [237, 0]
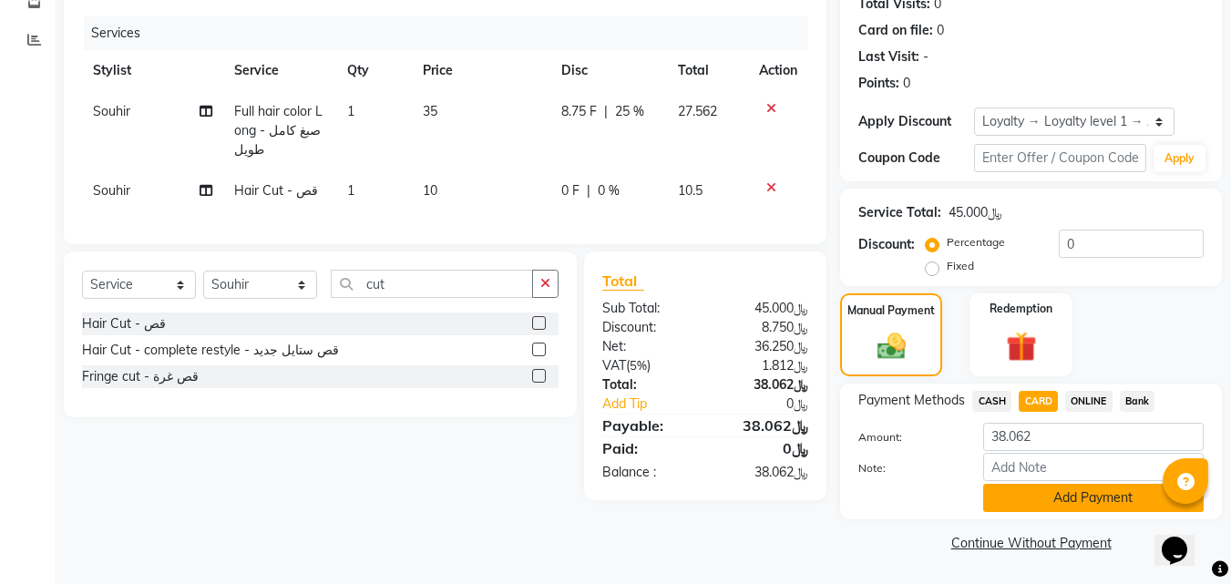
click at [1044, 503] on button "Add Payment" at bounding box center [1093, 498] width 221 height 28
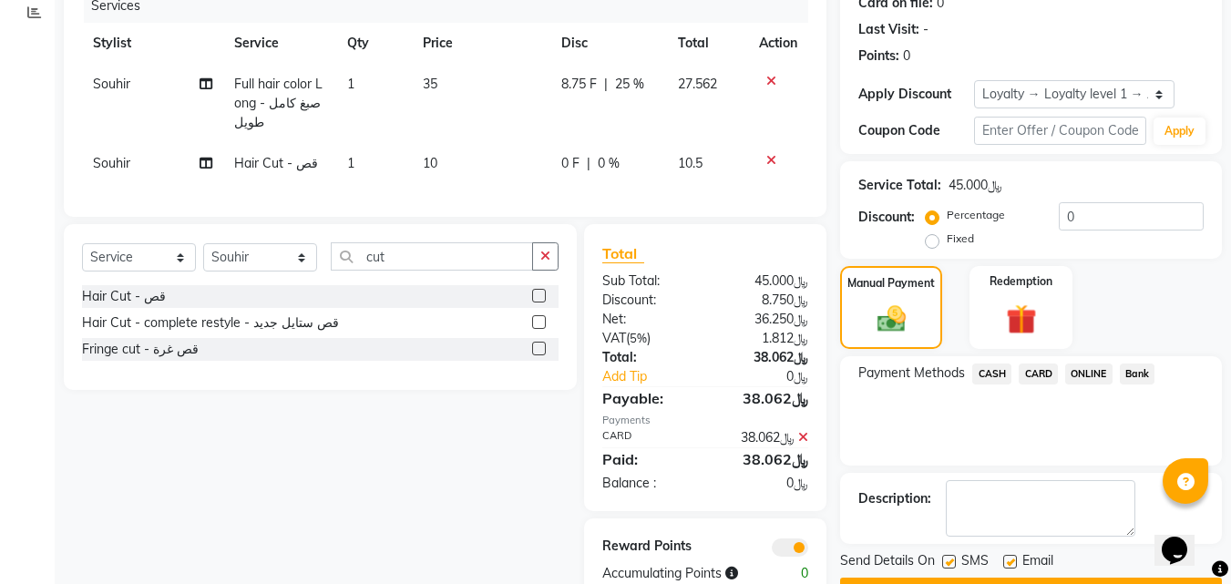
scroll to position [328, 0]
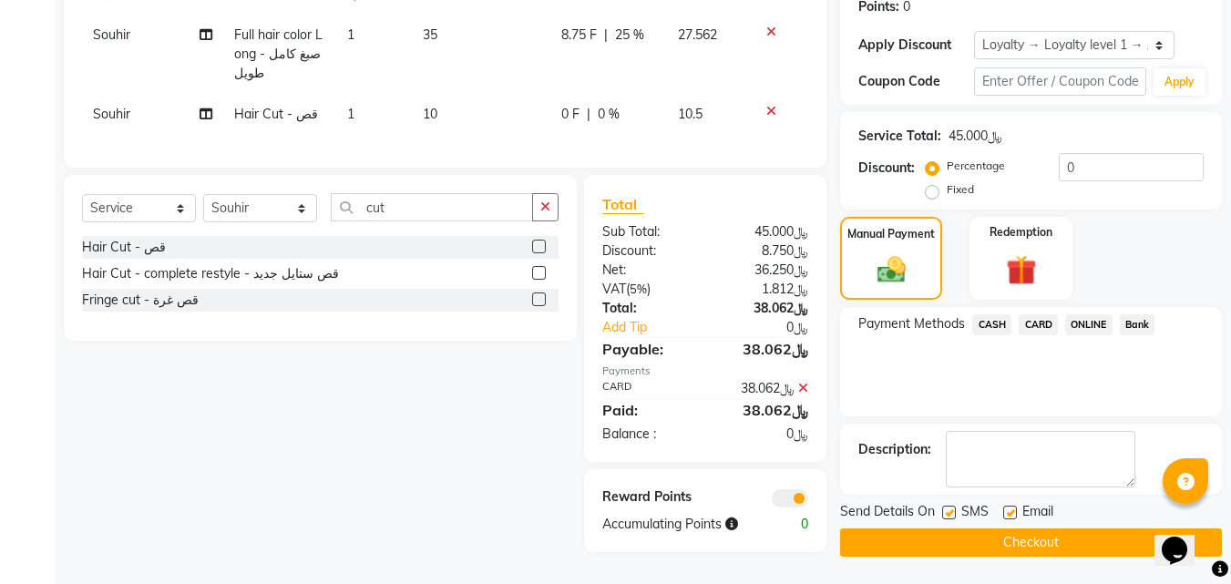
click at [989, 529] on button "Checkout" at bounding box center [1031, 543] width 382 height 28
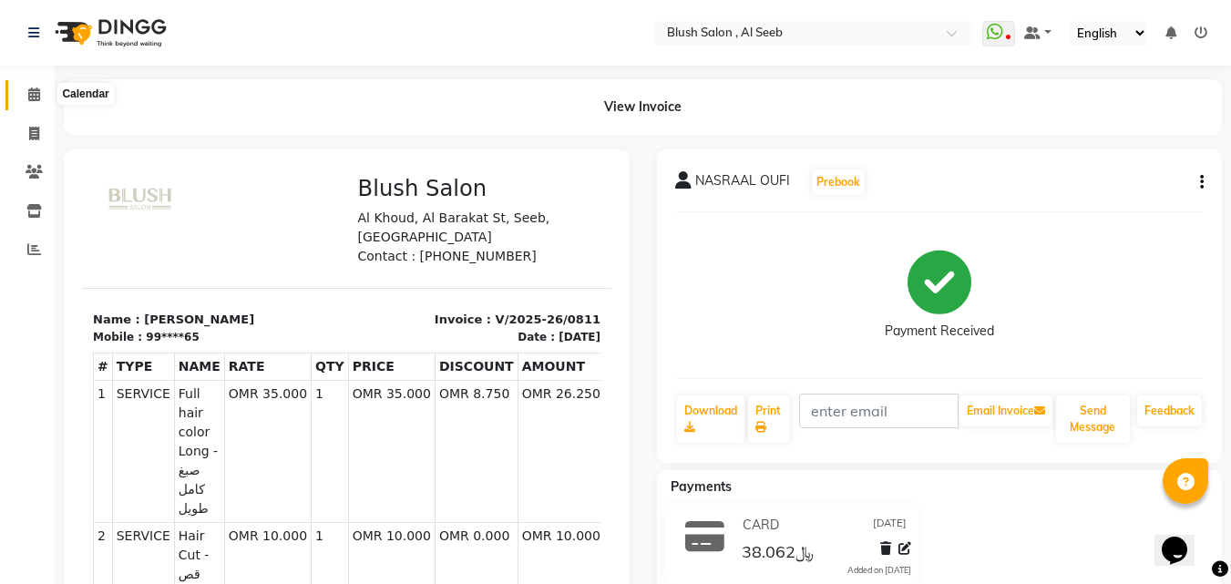
click at [31, 92] on icon at bounding box center [34, 94] width 12 height 14
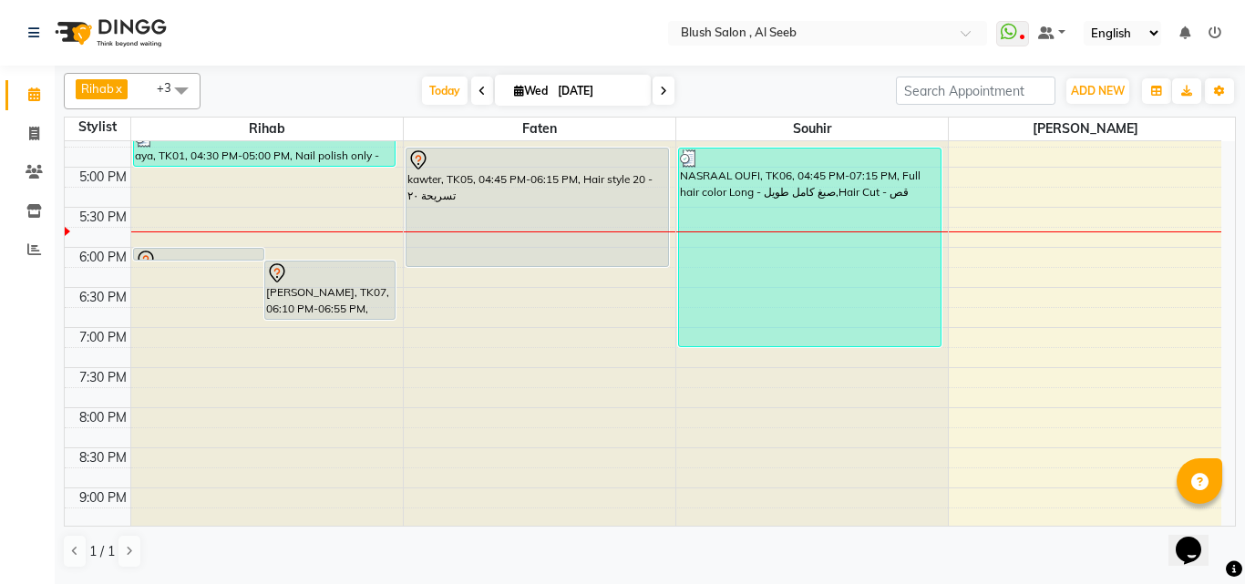
scroll to position [1367, 0]
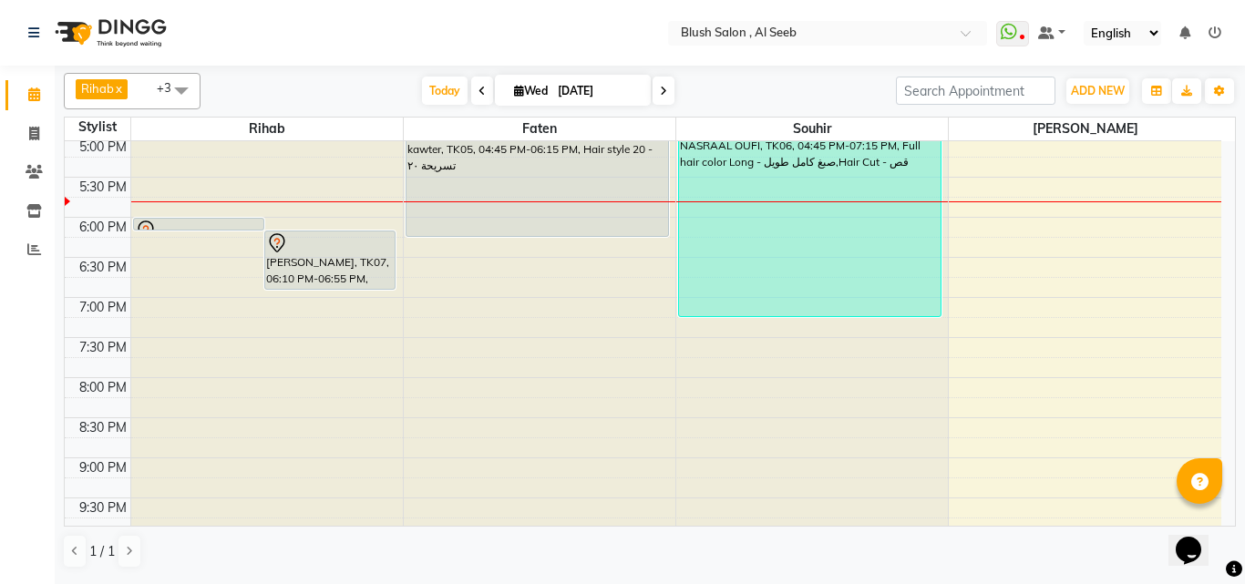
click at [566, 92] on input "[DATE]" at bounding box center [597, 90] width 91 height 27
select select "9"
select select "2025"
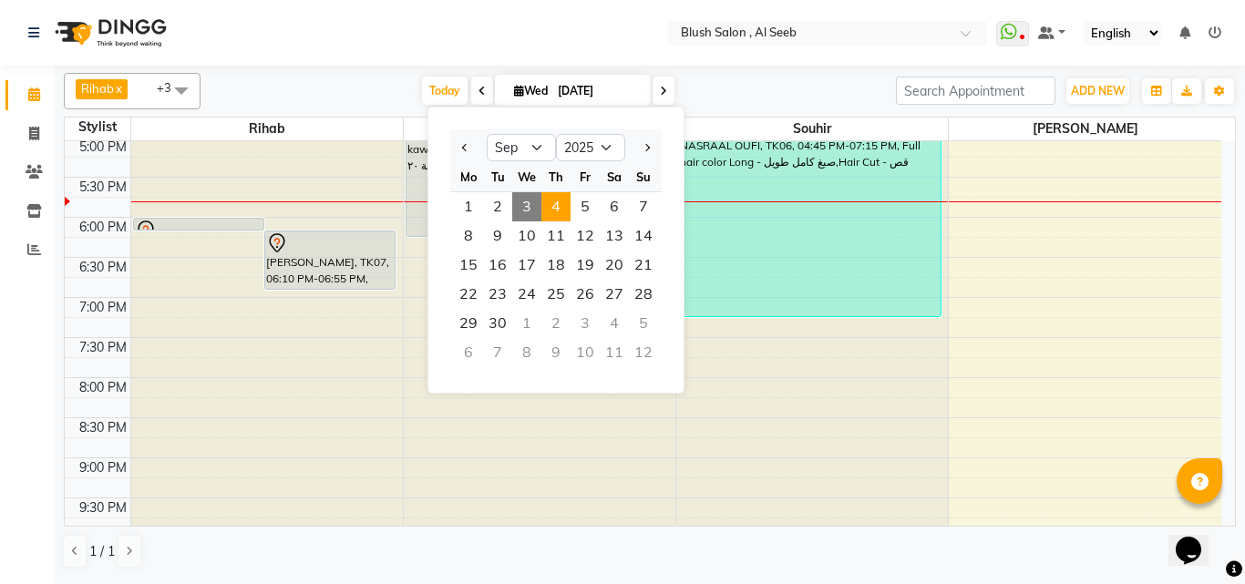
click at [562, 209] on span "4" at bounding box center [555, 206] width 29 height 29
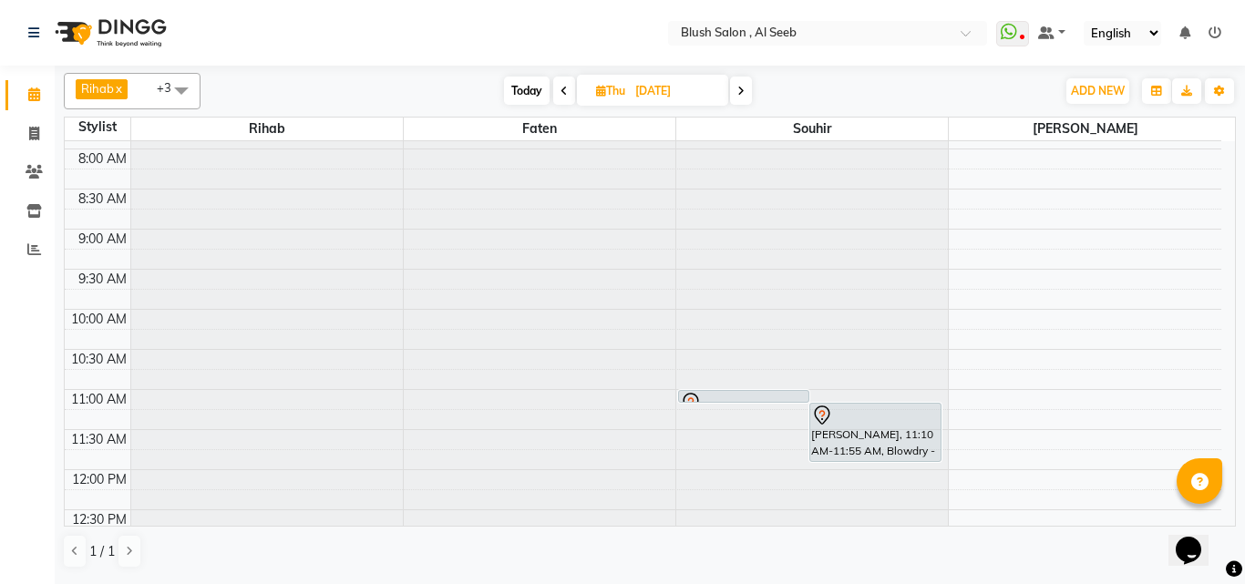
scroll to position [726, 0]
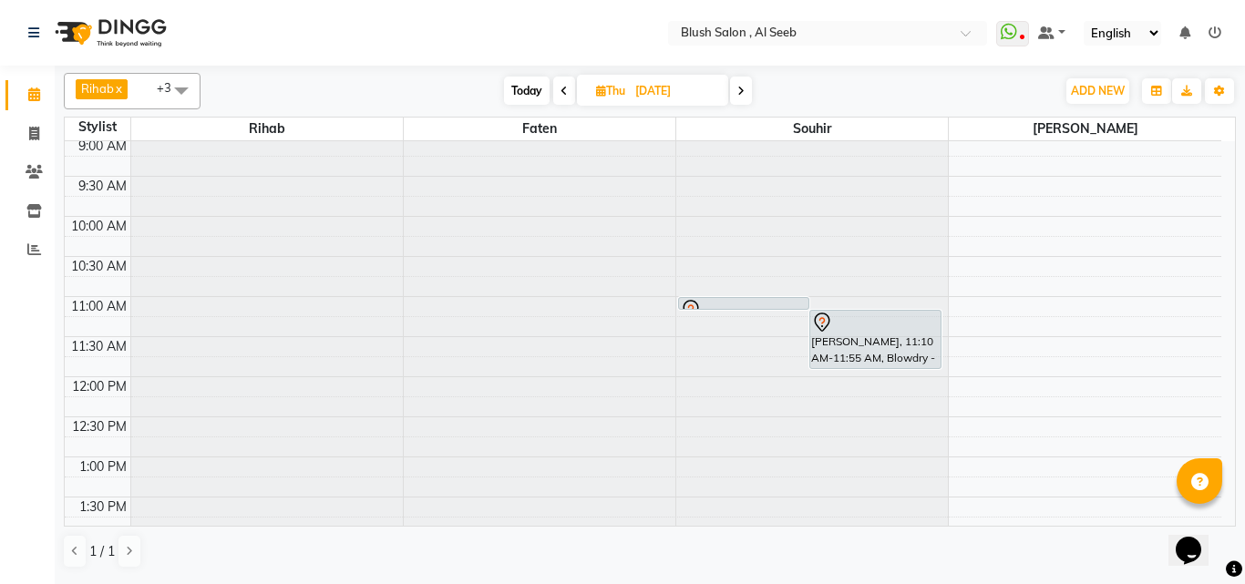
click at [522, 89] on span "Today" at bounding box center [527, 91] width 46 height 28
type input "[DATE]"
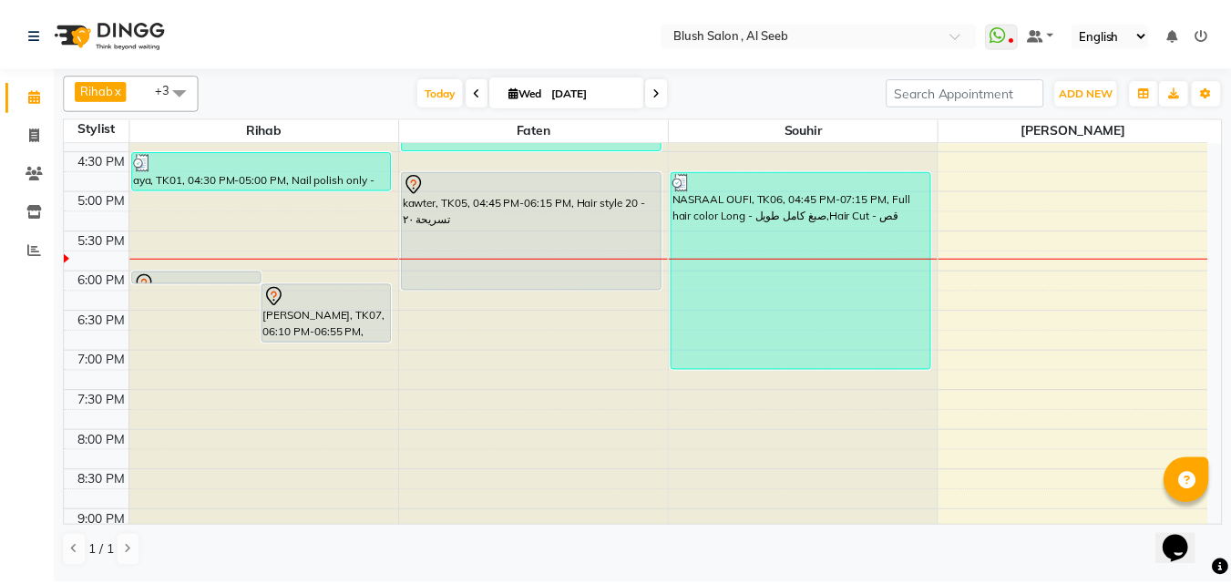
scroll to position [1182, 0]
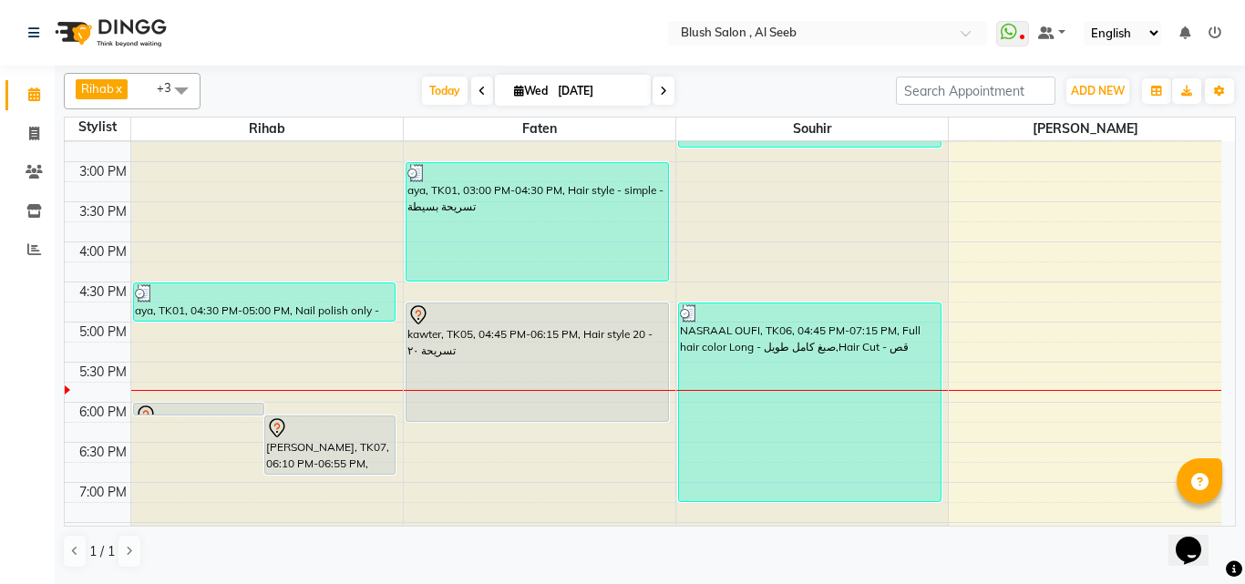
click at [548, 378] on div "kawter, TK05, 04:45 PM-06:15 PM, Hair style 20 - تسريحة ٢٠" at bounding box center [537, 362] width 262 height 118
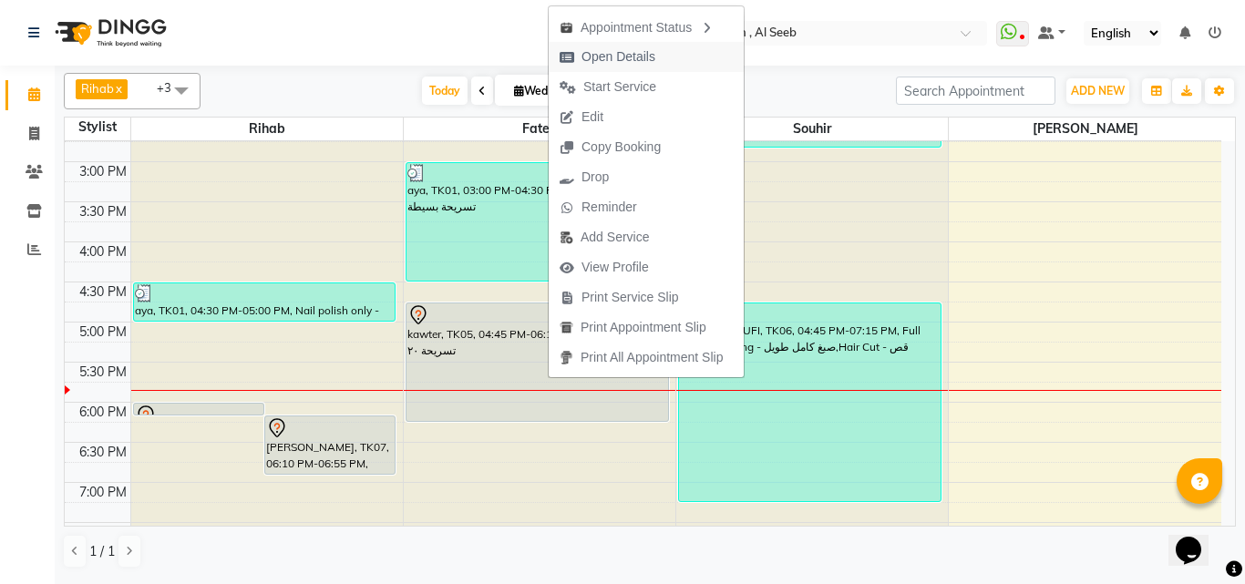
click at [646, 63] on span "Open Details" at bounding box center [618, 56] width 74 height 19
select select "7"
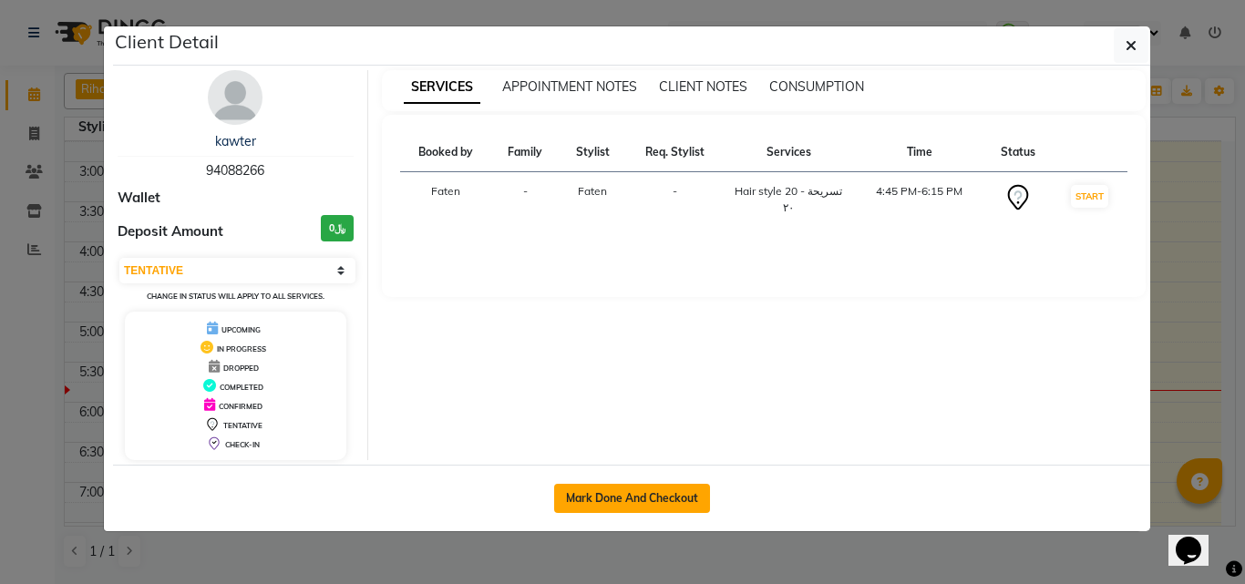
click at [649, 511] on button "Mark Done And Checkout" at bounding box center [632, 498] width 156 height 29
select select "service"
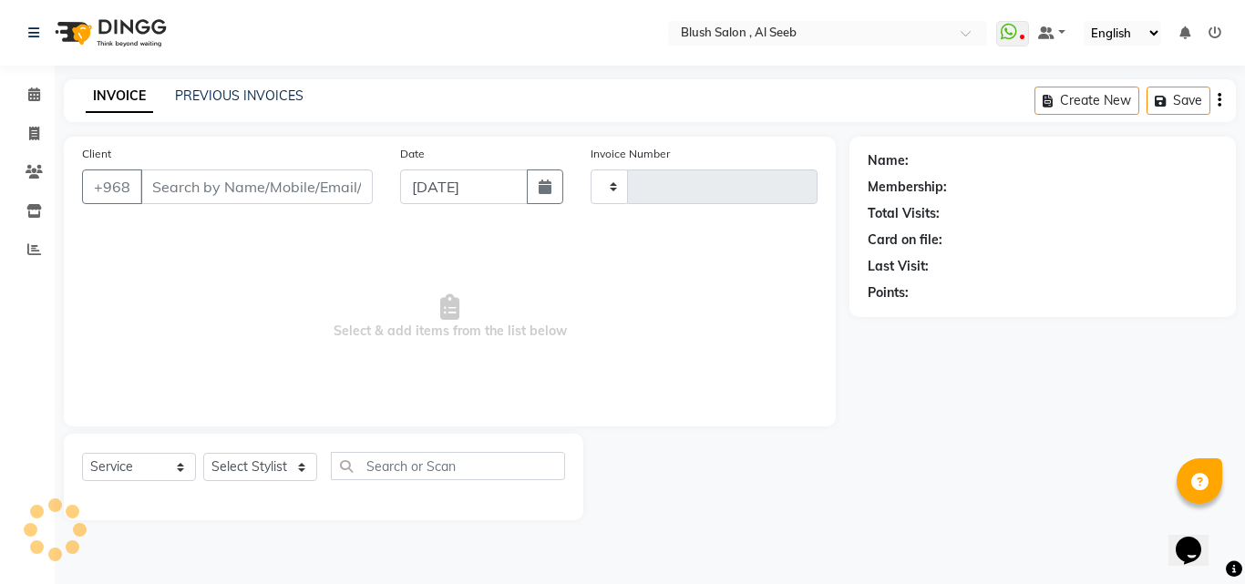
type input "0812"
select select "5589"
type input "94****66"
select select "38038"
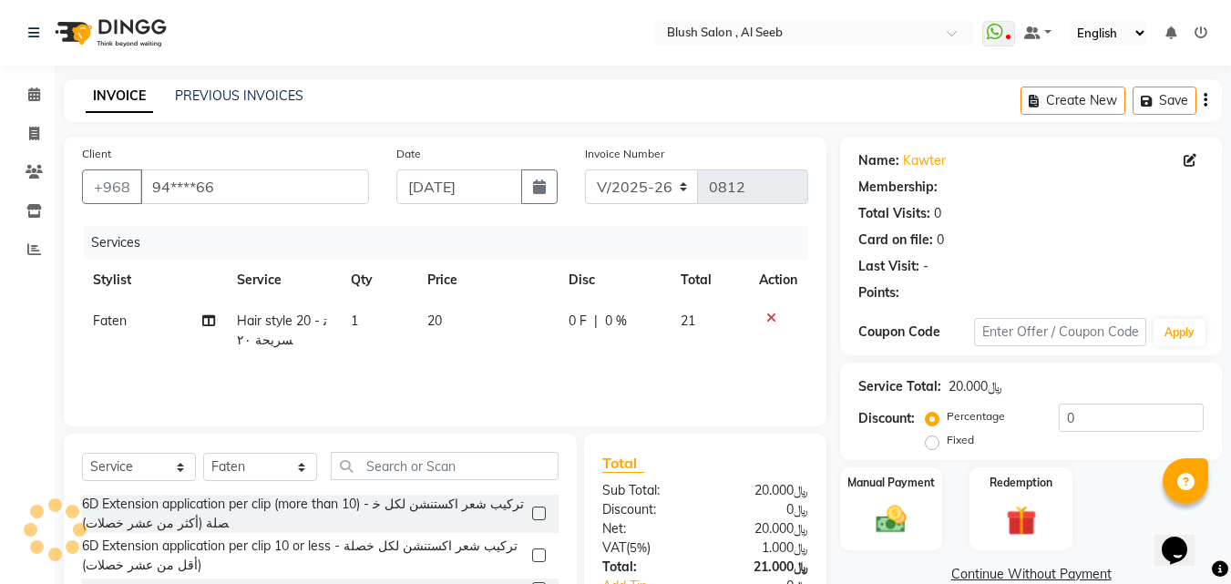
select select "1: Object"
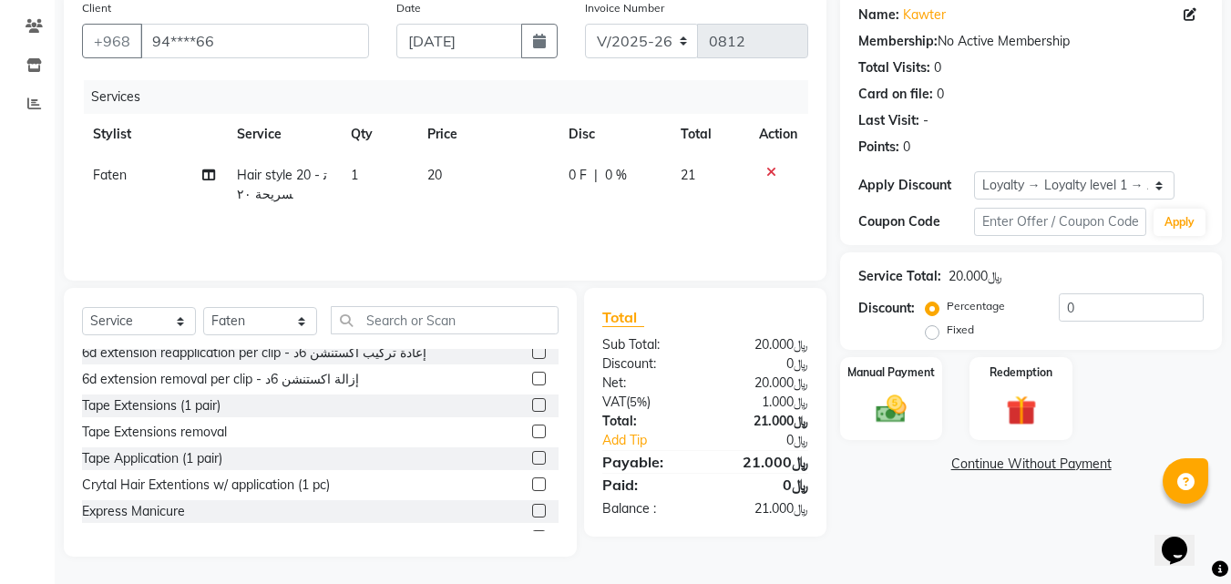
scroll to position [91, 0]
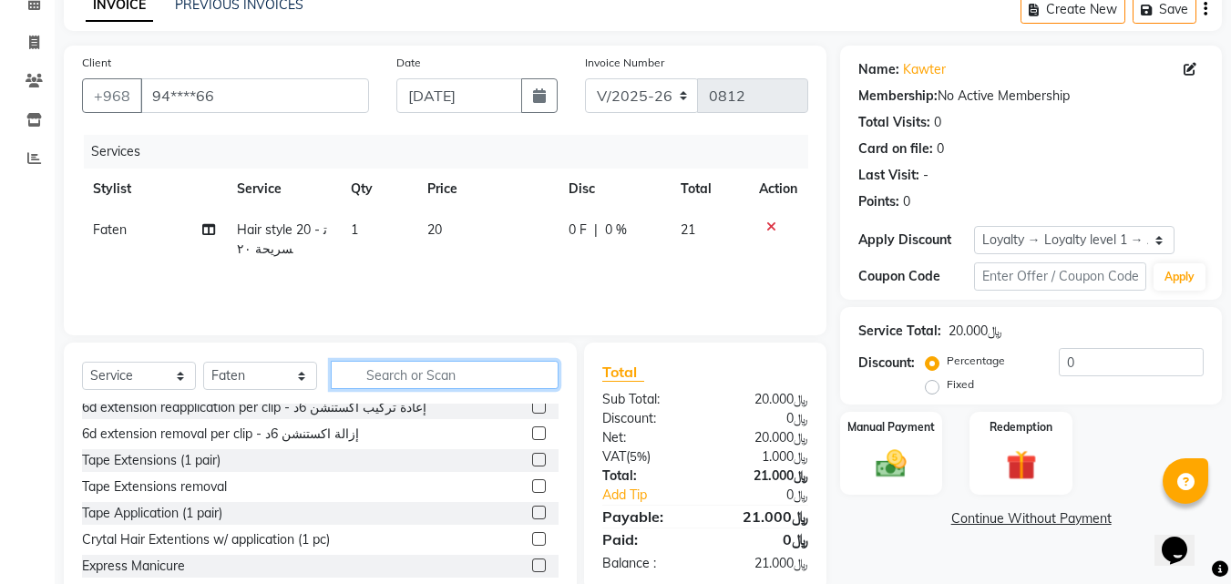
click at [378, 386] on input "text" at bounding box center [445, 375] width 228 height 28
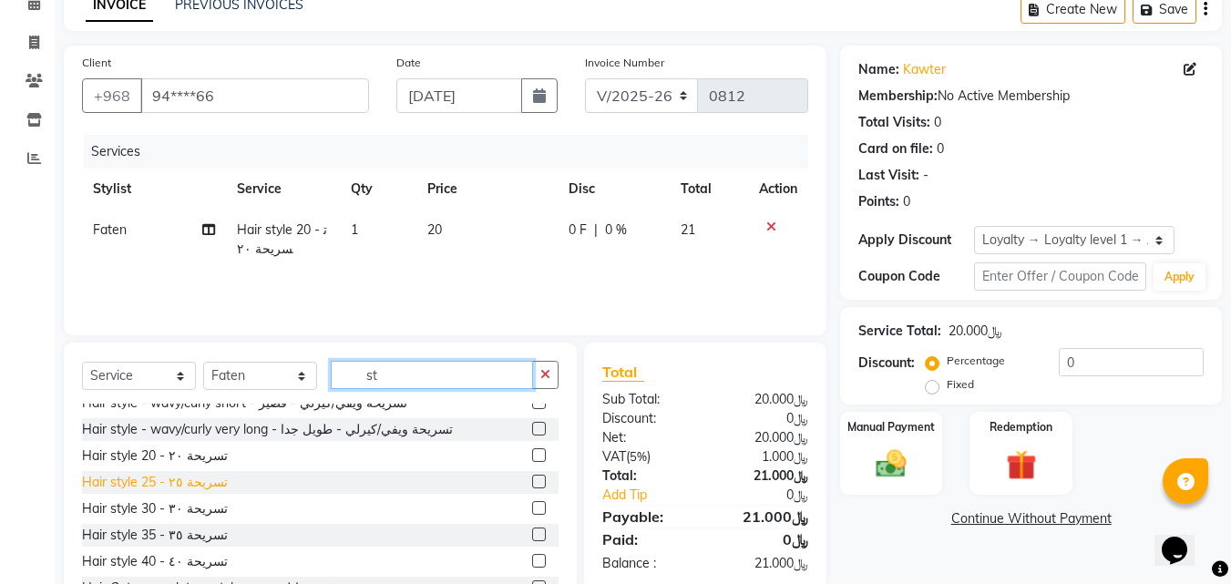
type input "st"
click at [195, 492] on div "Hair style 25 - تسريحة ٢٥" at bounding box center [155, 482] width 146 height 19
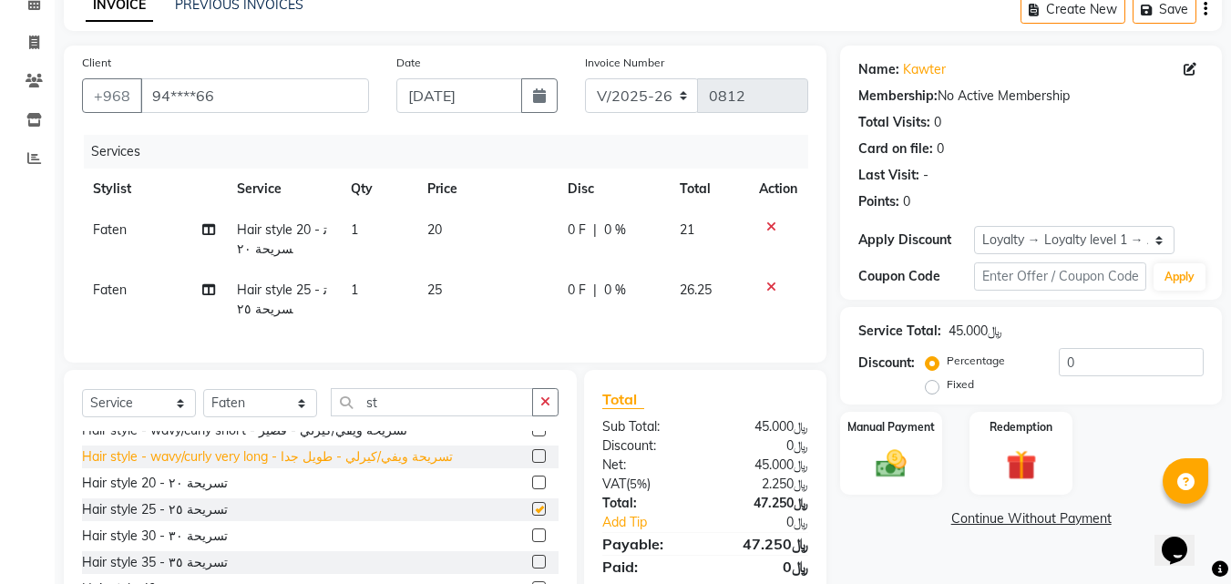
checkbox input "false"
click at [766, 233] on icon at bounding box center [771, 227] width 10 height 13
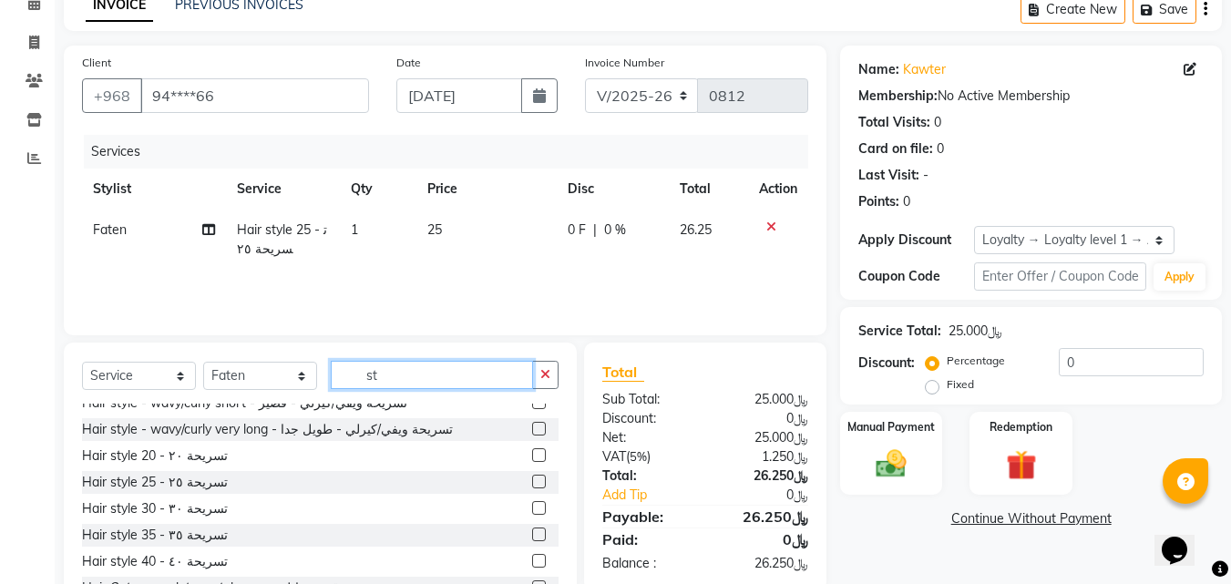
click at [386, 386] on input "st" at bounding box center [432, 375] width 202 height 28
type input "s"
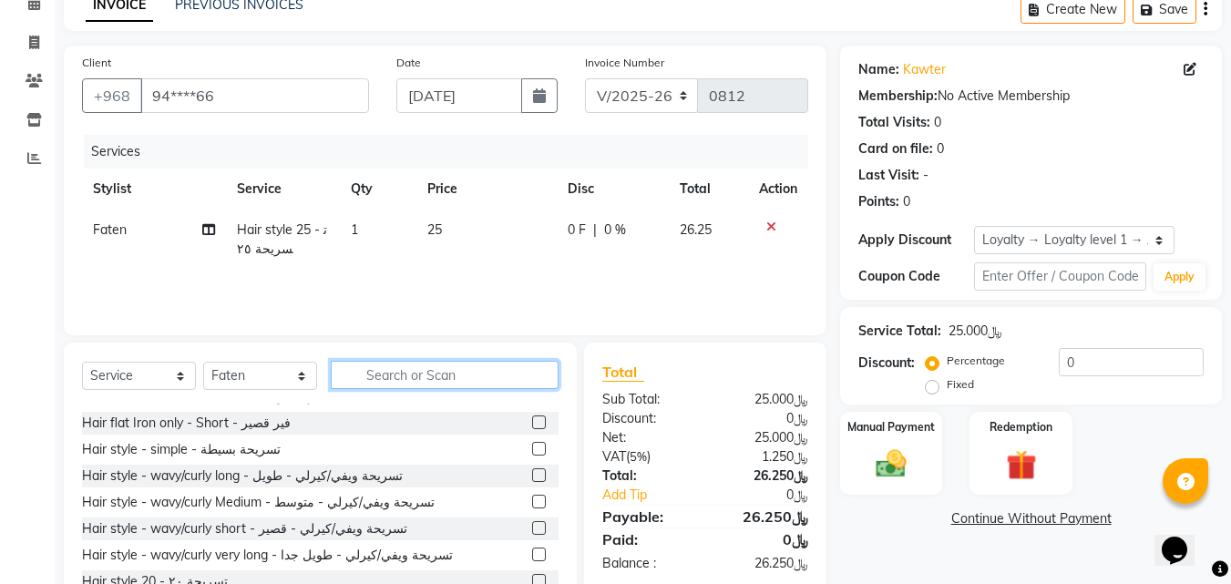
scroll to position [686, 0]
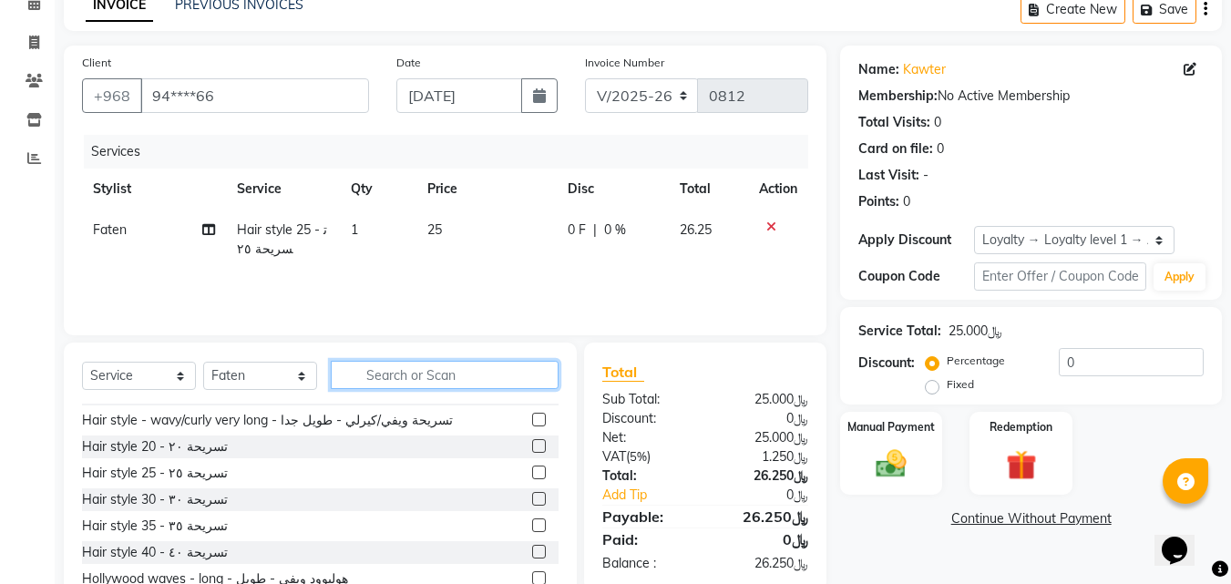
click at [375, 387] on input "text" at bounding box center [445, 375] width 228 height 28
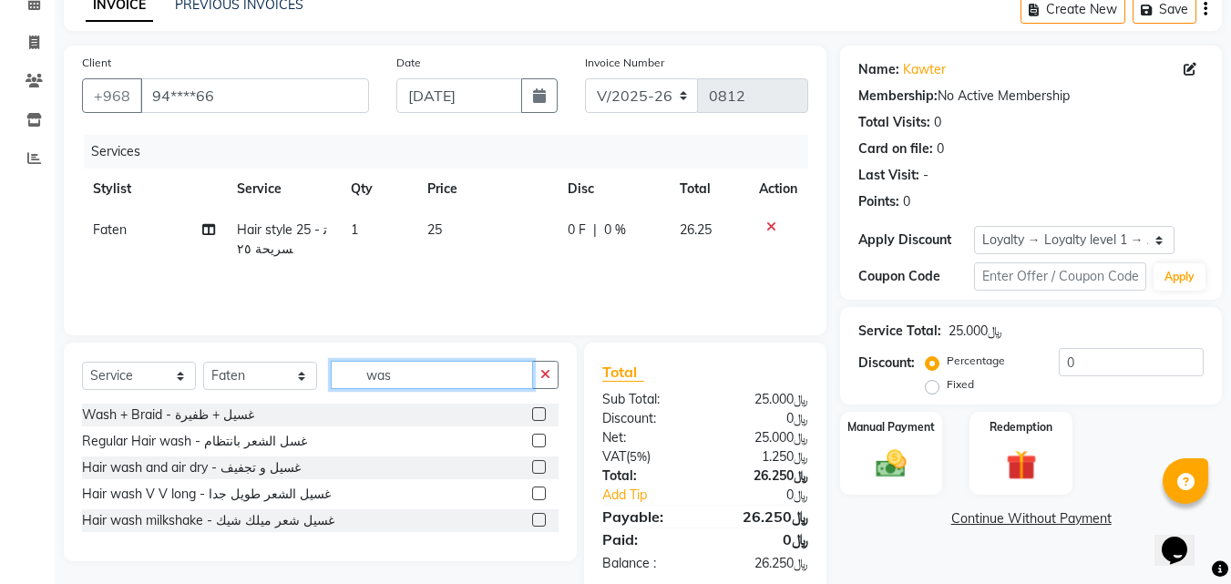
scroll to position [143, 0]
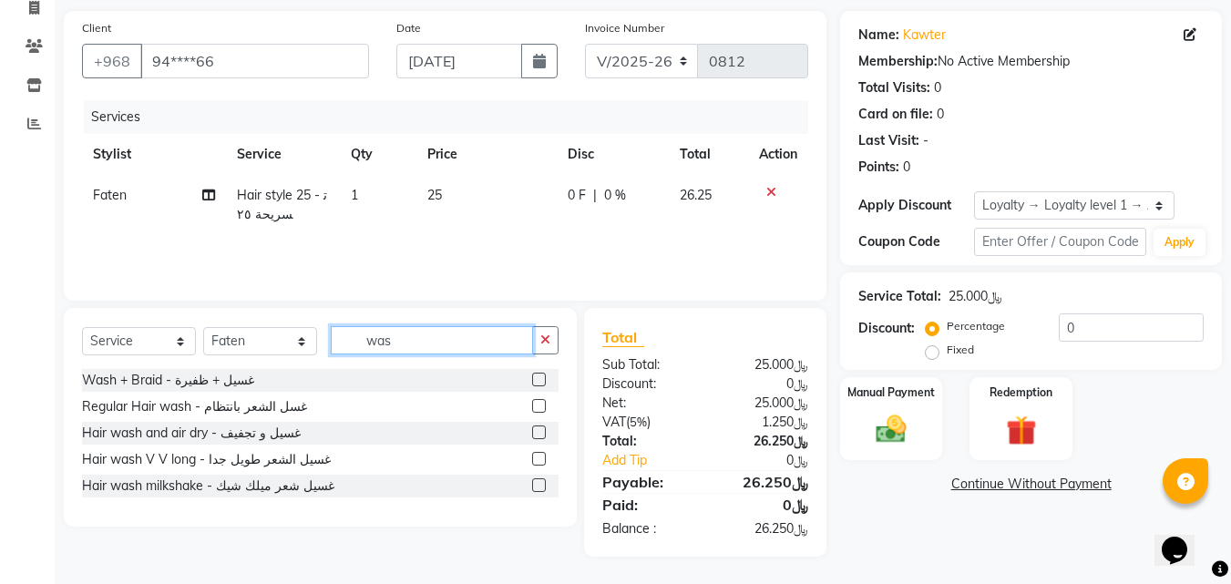
type input "was"
click at [542, 404] on label at bounding box center [539, 406] width 14 height 14
click at [542, 404] on input "checkbox" at bounding box center [538, 407] width 12 height 12
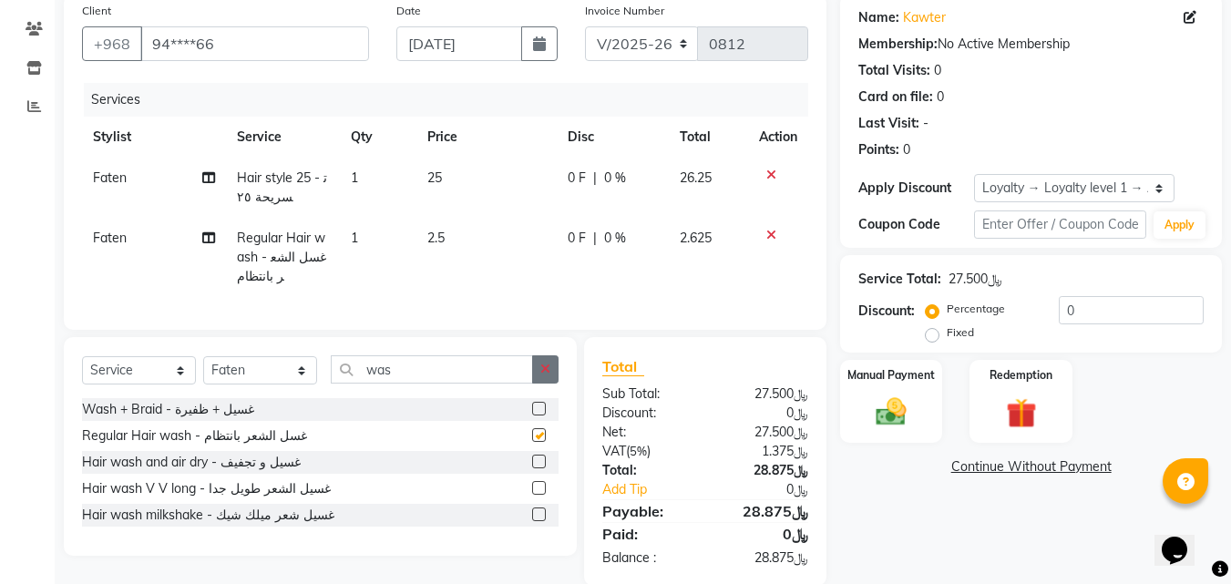
checkbox input "false"
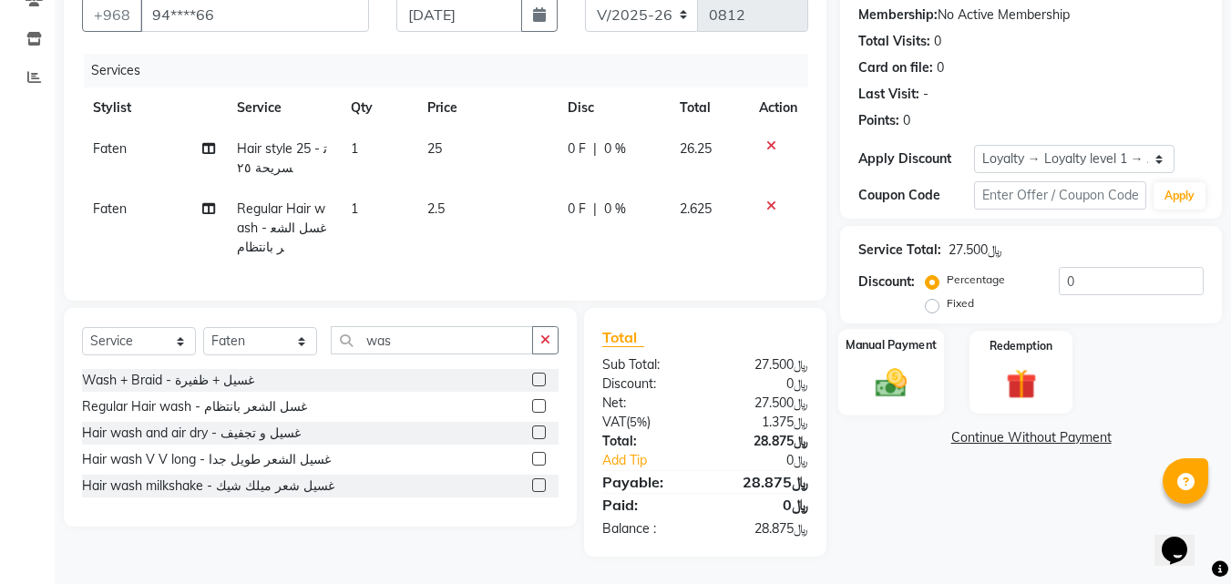
click at [910, 365] on img at bounding box center [891, 383] width 51 height 36
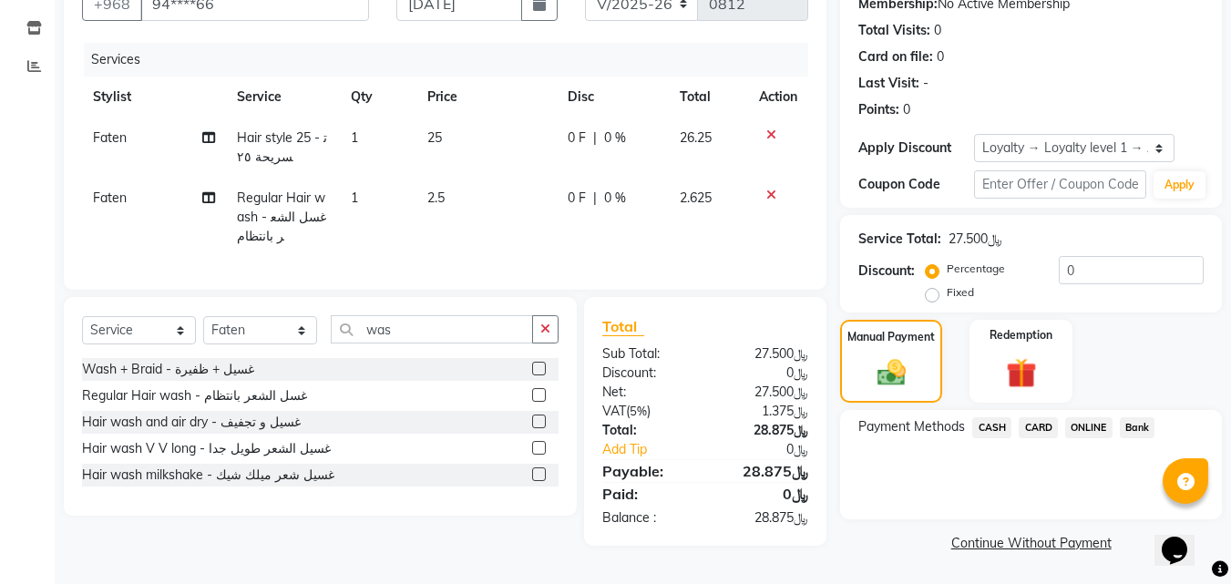
click at [1036, 421] on span "CARD" at bounding box center [1038, 427] width 39 height 21
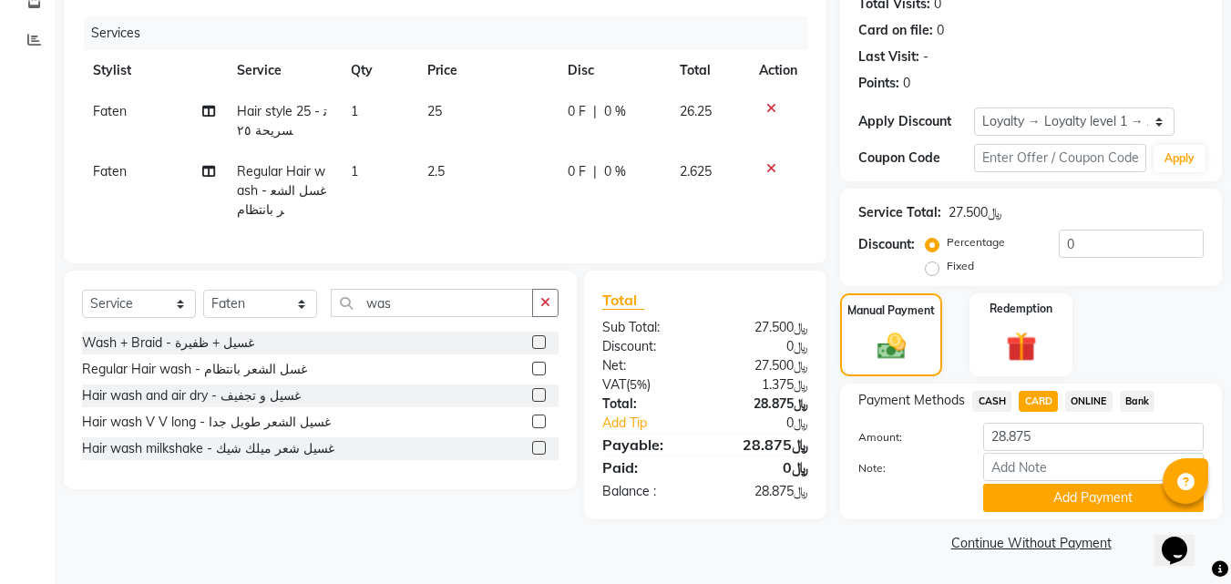
scroll to position [237, 0]
click at [858, 536] on link "Continue Without Payment" at bounding box center [1031, 543] width 375 height 19
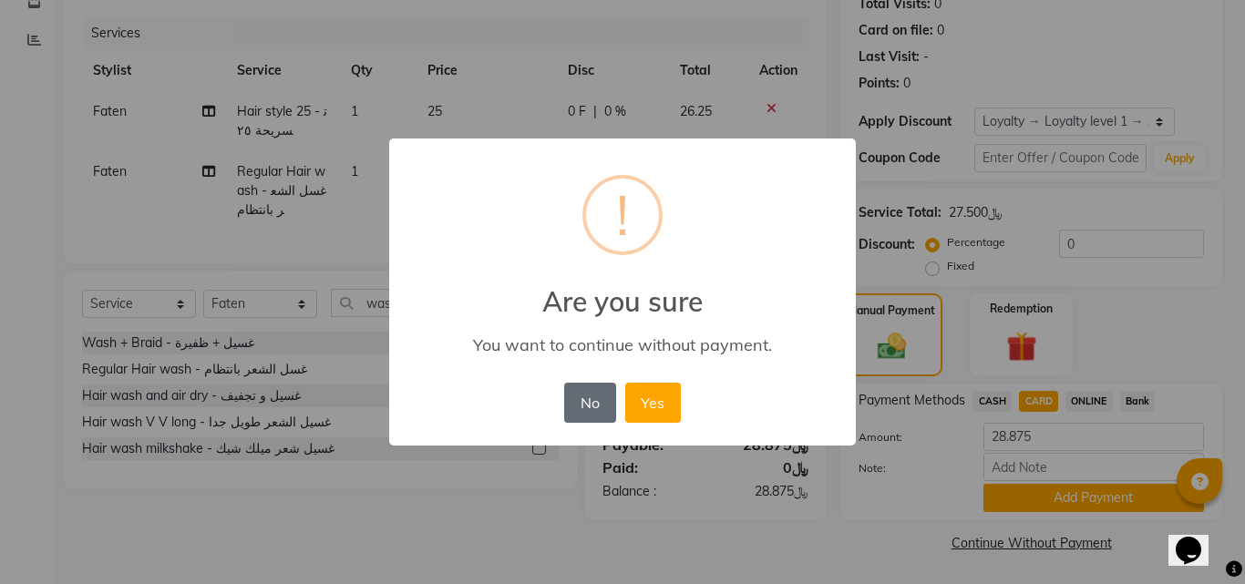
click at [589, 411] on button "No" at bounding box center [589, 403] width 51 height 40
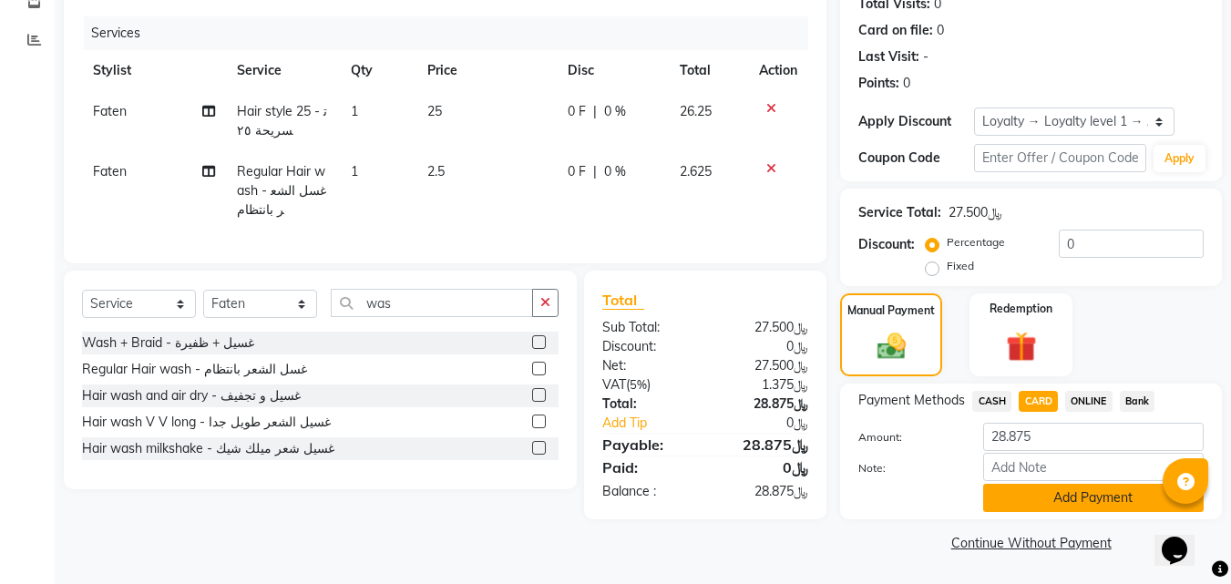
click at [1020, 502] on button "Add Payment" at bounding box center [1093, 498] width 221 height 28
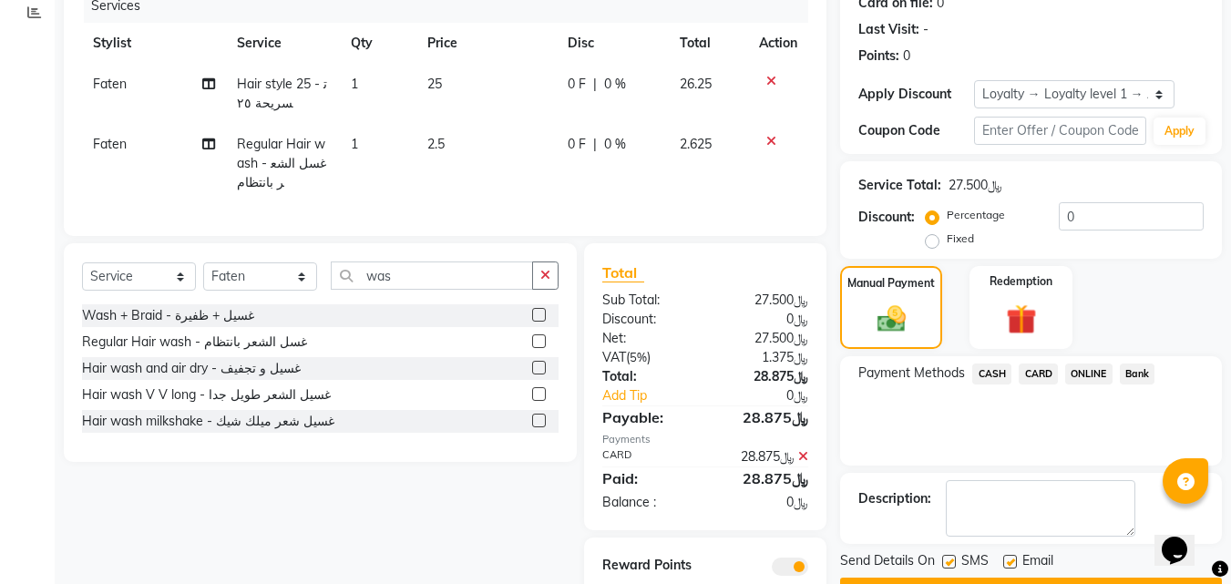
click at [948, 578] on button "Checkout" at bounding box center [1031, 592] width 382 height 28
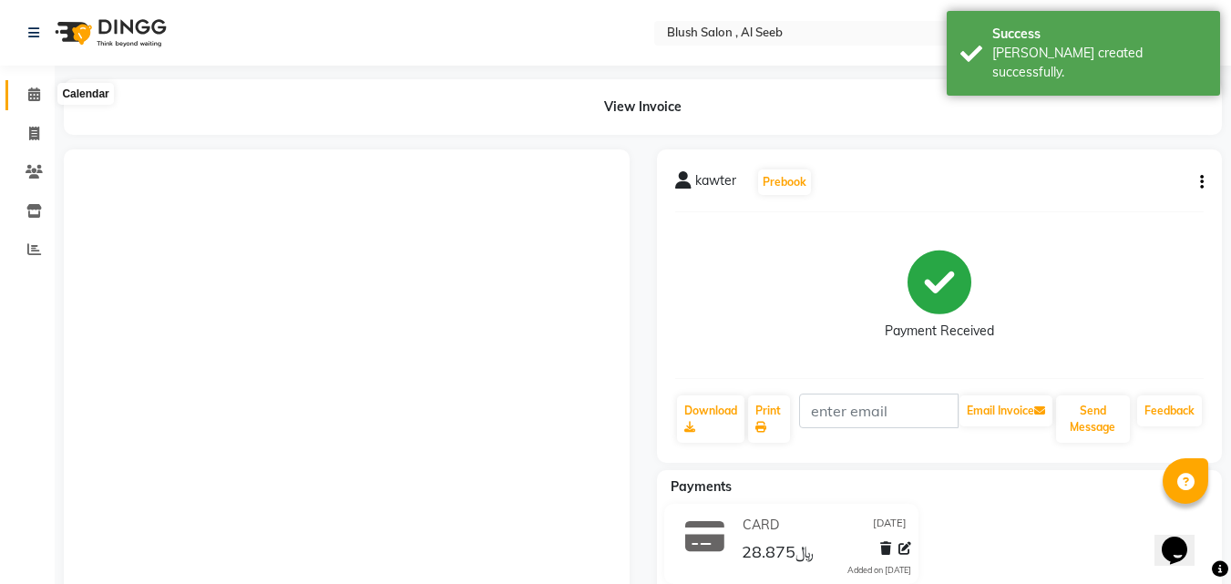
click at [26, 98] on span at bounding box center [34, 95] width 32 height 21
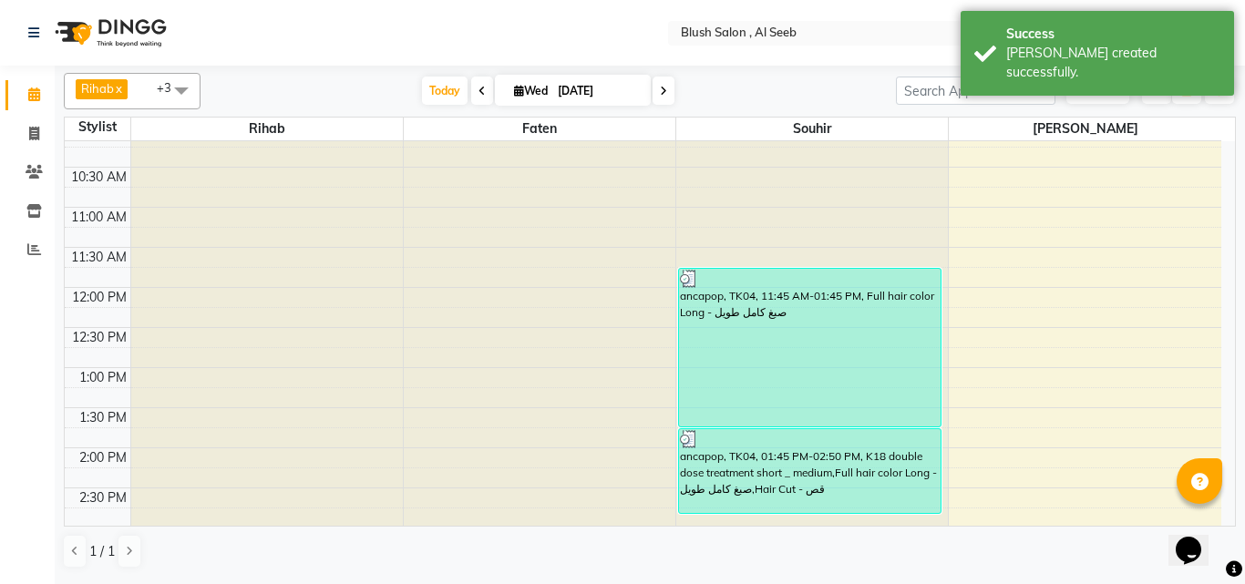
scroll to position [1094, 0]
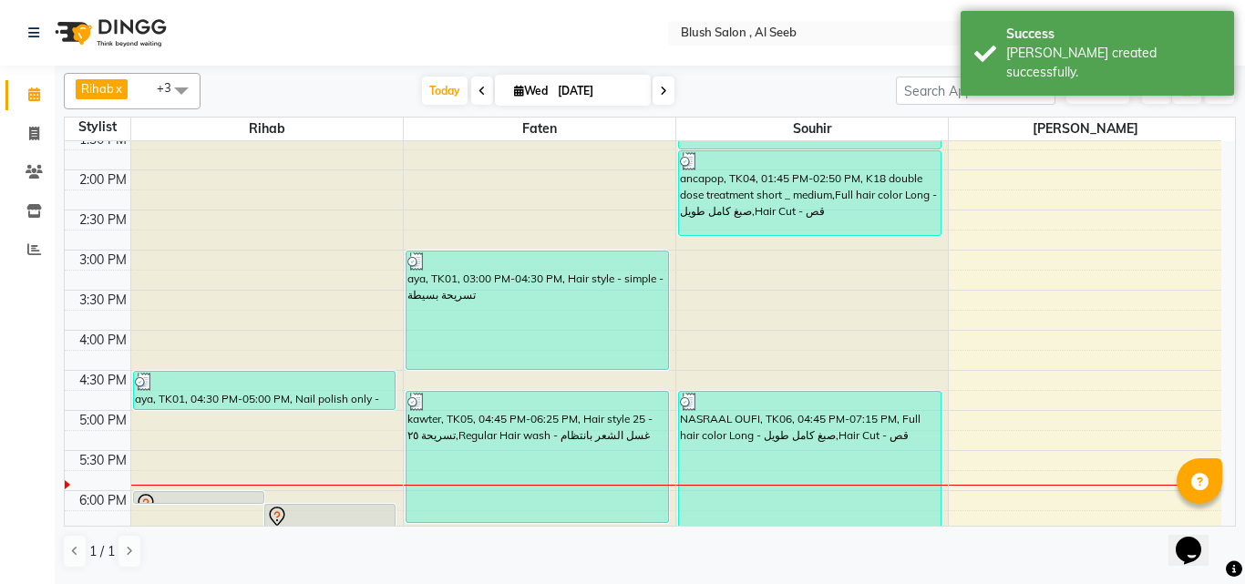
click at [772, 457] on div "NASRAAL OUFI, TK06, 04:45 PM-07:15 PM, Full hair color Long - صبغ كامل طويل,Hai…" at bounding box center [810, 491] width 262 height 198
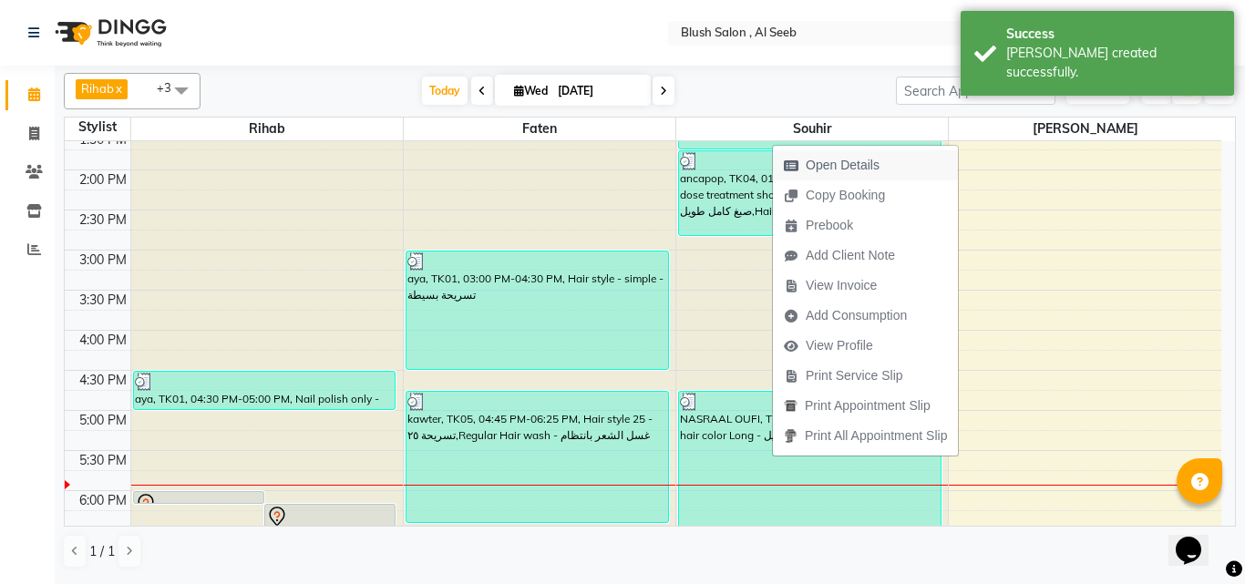
click at [820, 165] on span "Open Details" at bounding box center [843, 165] width 74 height 19
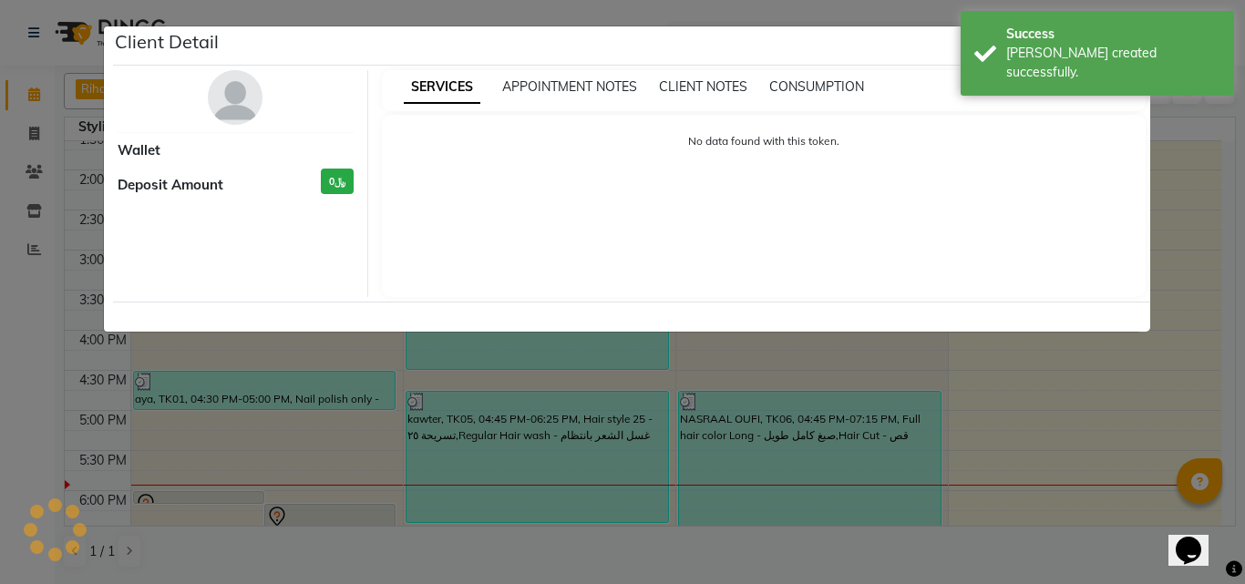
select select "3"
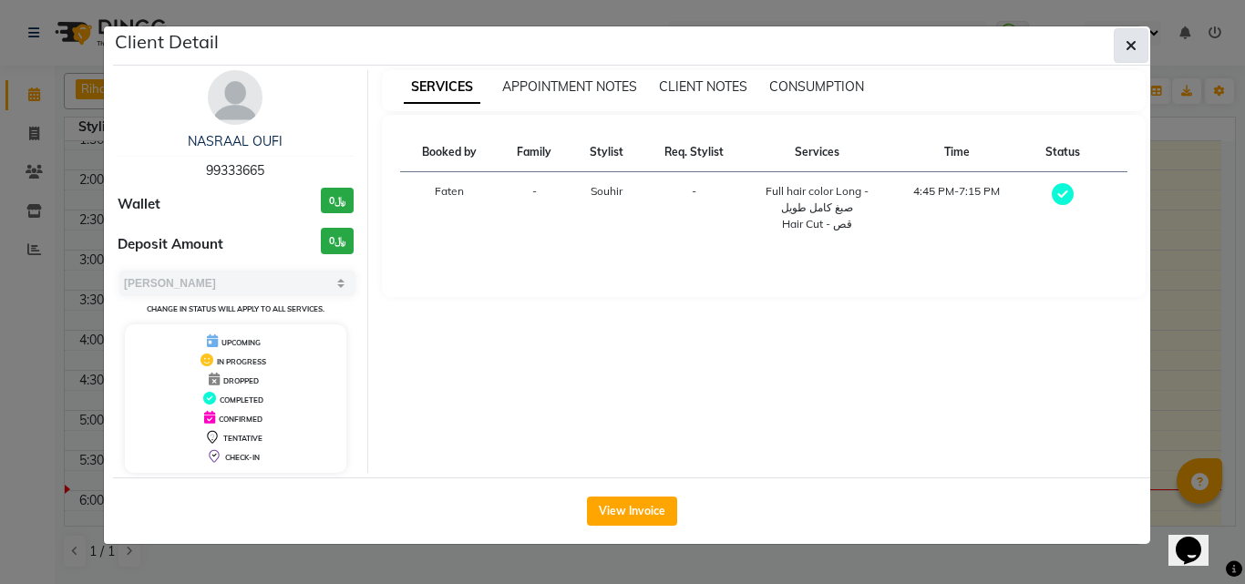
click at [1123, 46] on button "button" at bounding box center [1131, 45] width 35 height 35
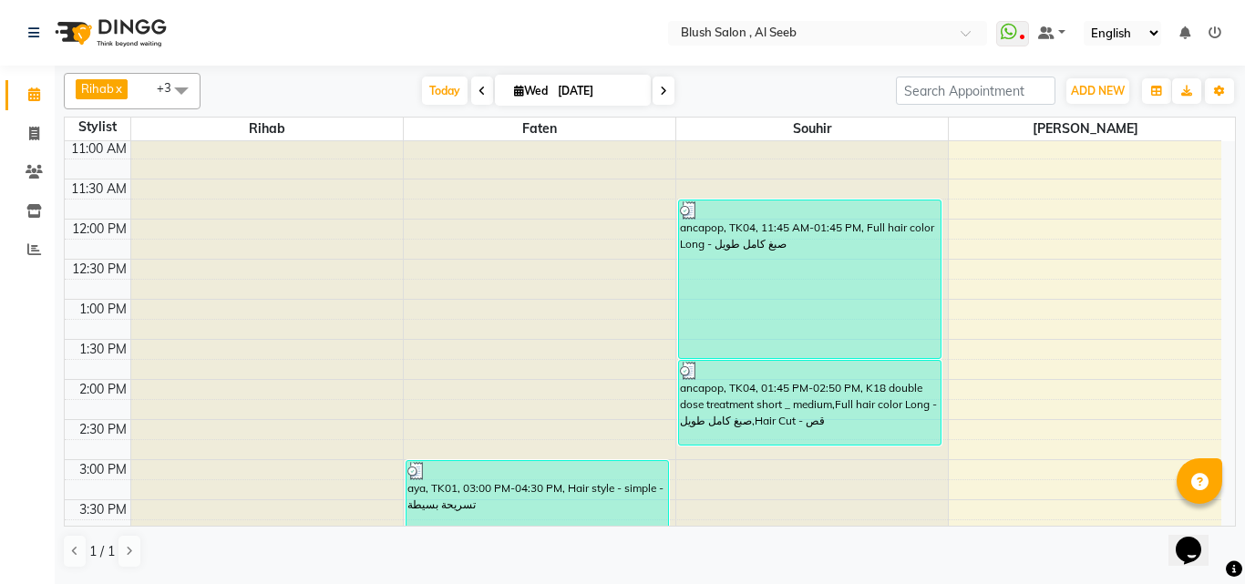
scroll to position [820, 0]
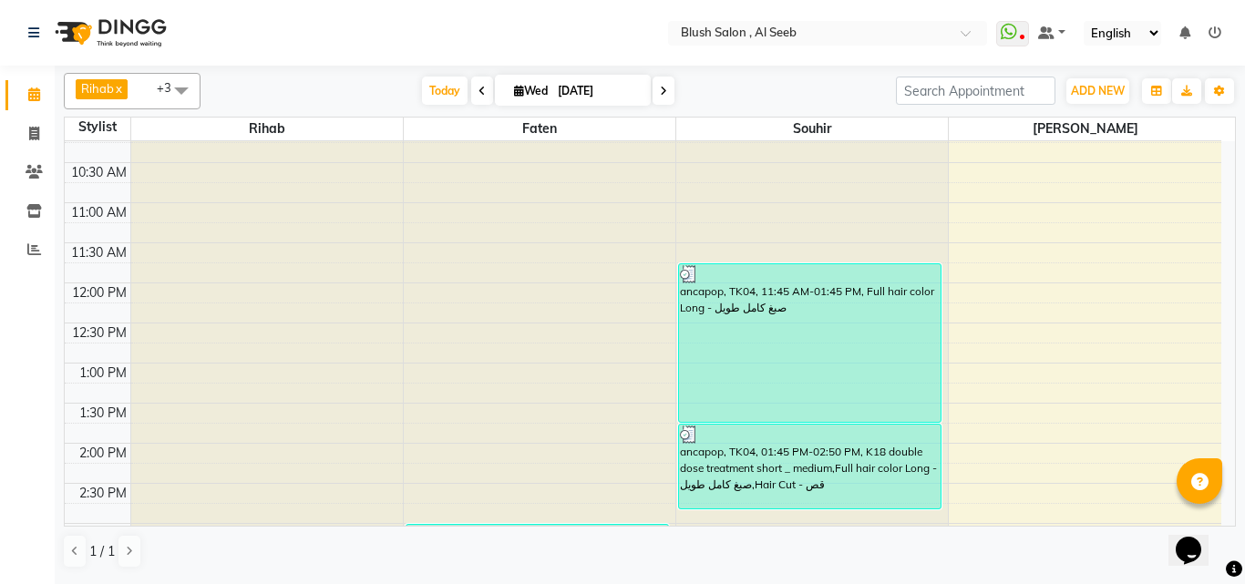
click at [855, 344] on div "ancapop, TK04, 11:45 AM-01:45 PM, Full hair color Long - صبغ كامل طويل" at bounding box center [810, 343] width 262 height 158
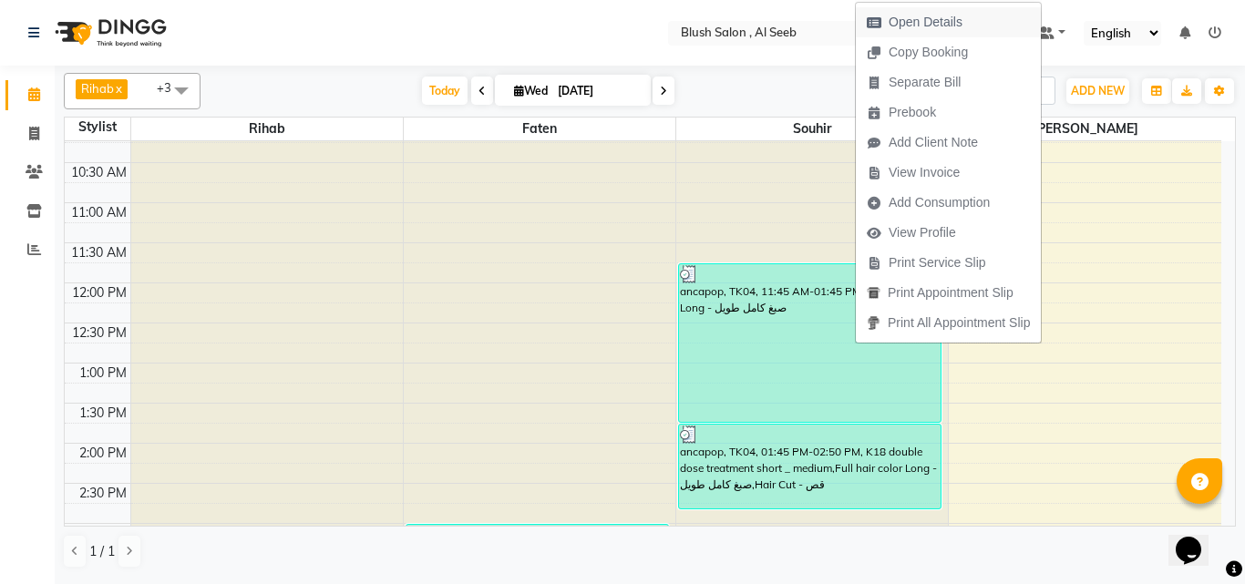
click at [926, 17] on span "Open Details" at bounding box center [926, 22] width 74 height 19
select select "3"
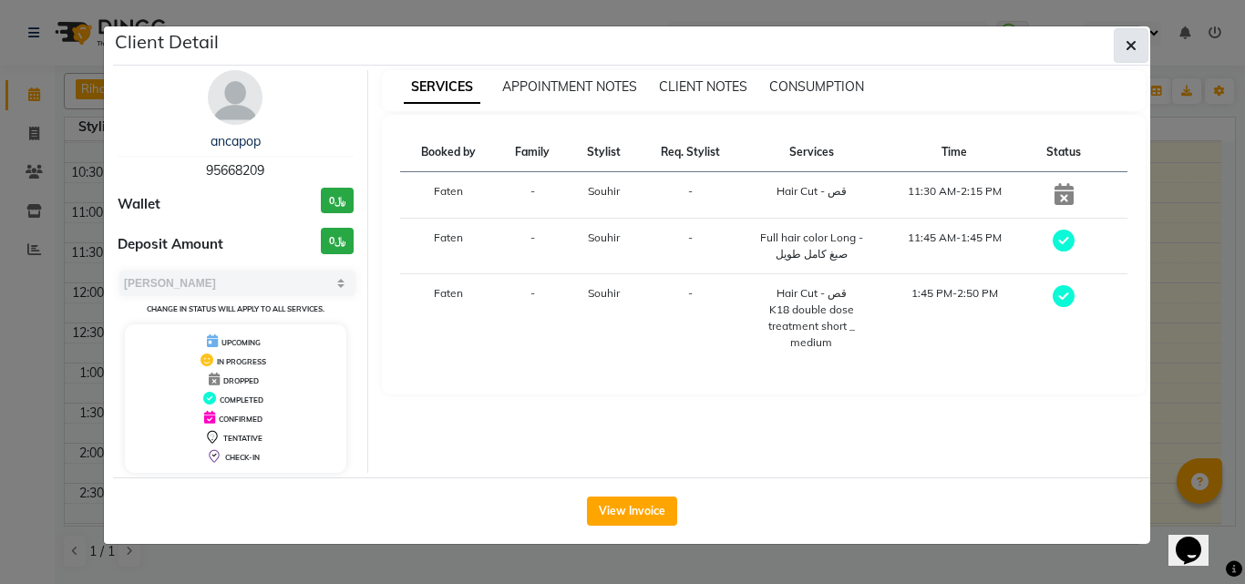
click at [1126, 53] on icon "button" at bounding box center [1131, 45] width 11 height 15
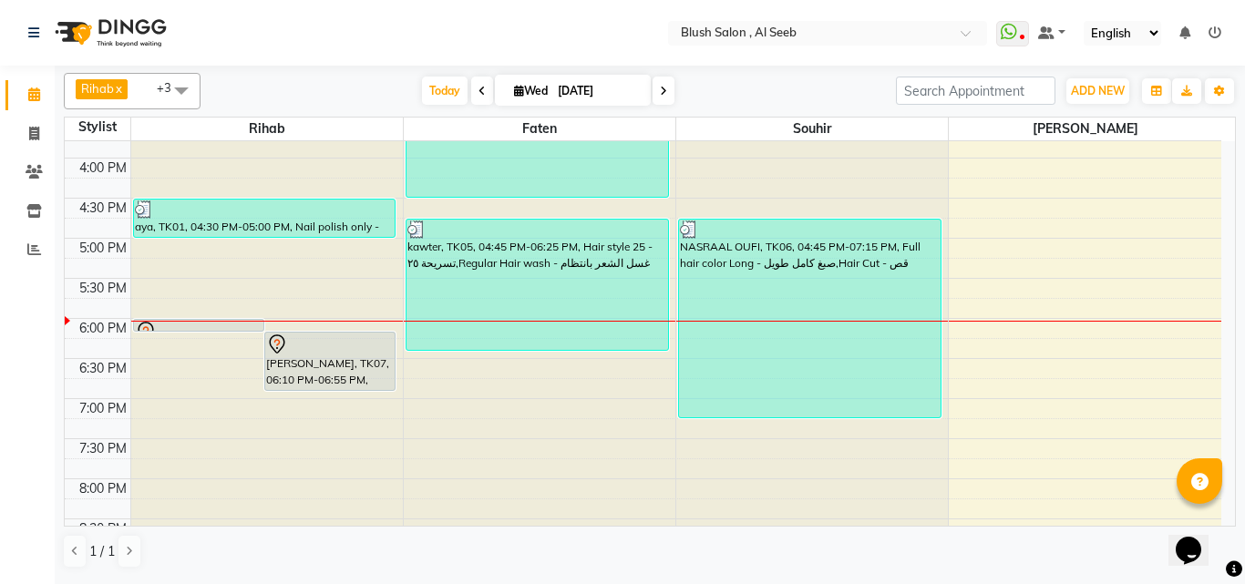
scroll to position [1276, 0]
